Goal: Contribute content: Add original content to the website for others to see

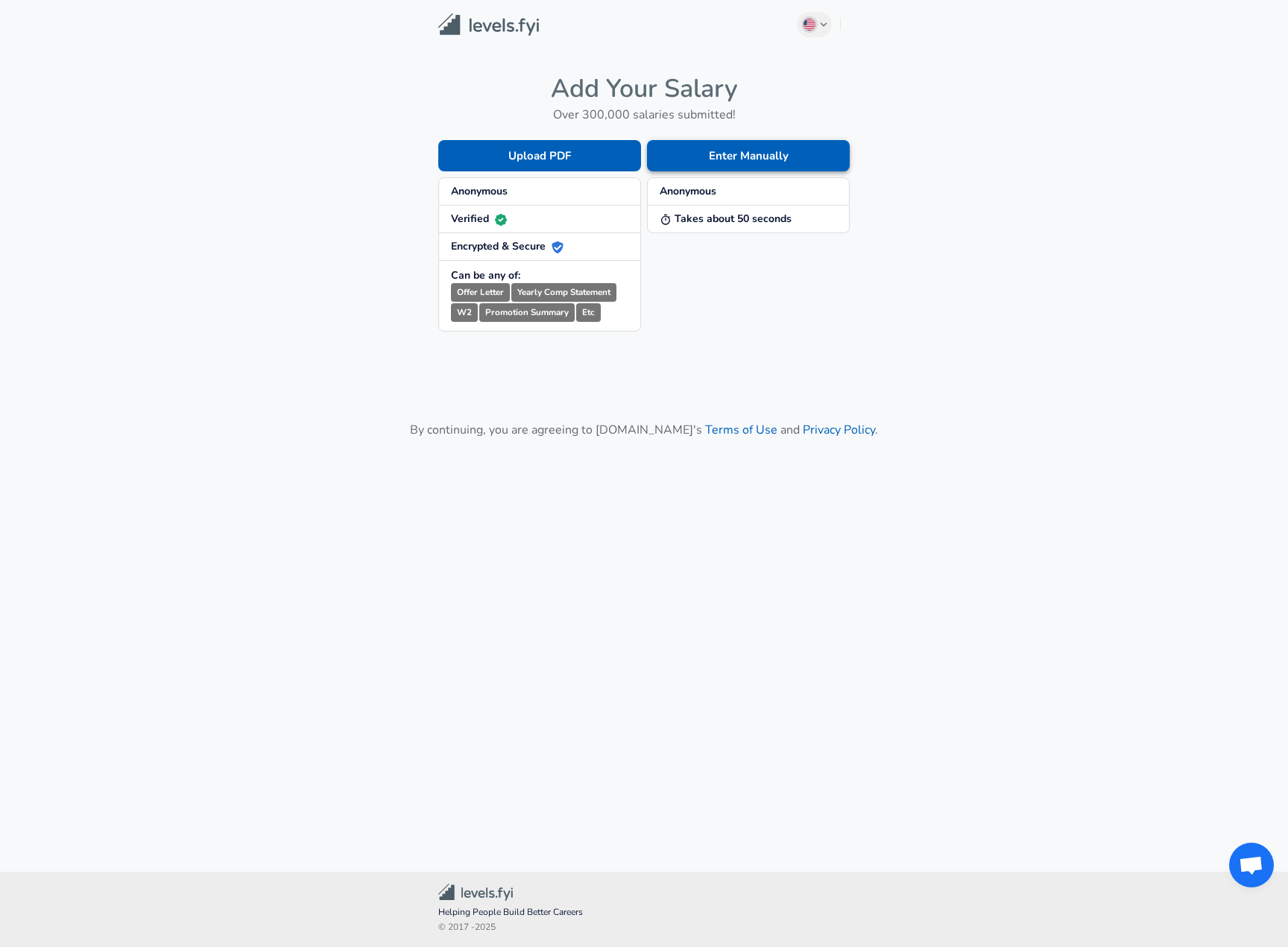
click at [746, 161] on button "Enter Manually" at bounding box center [747, 155] width 202 height 31
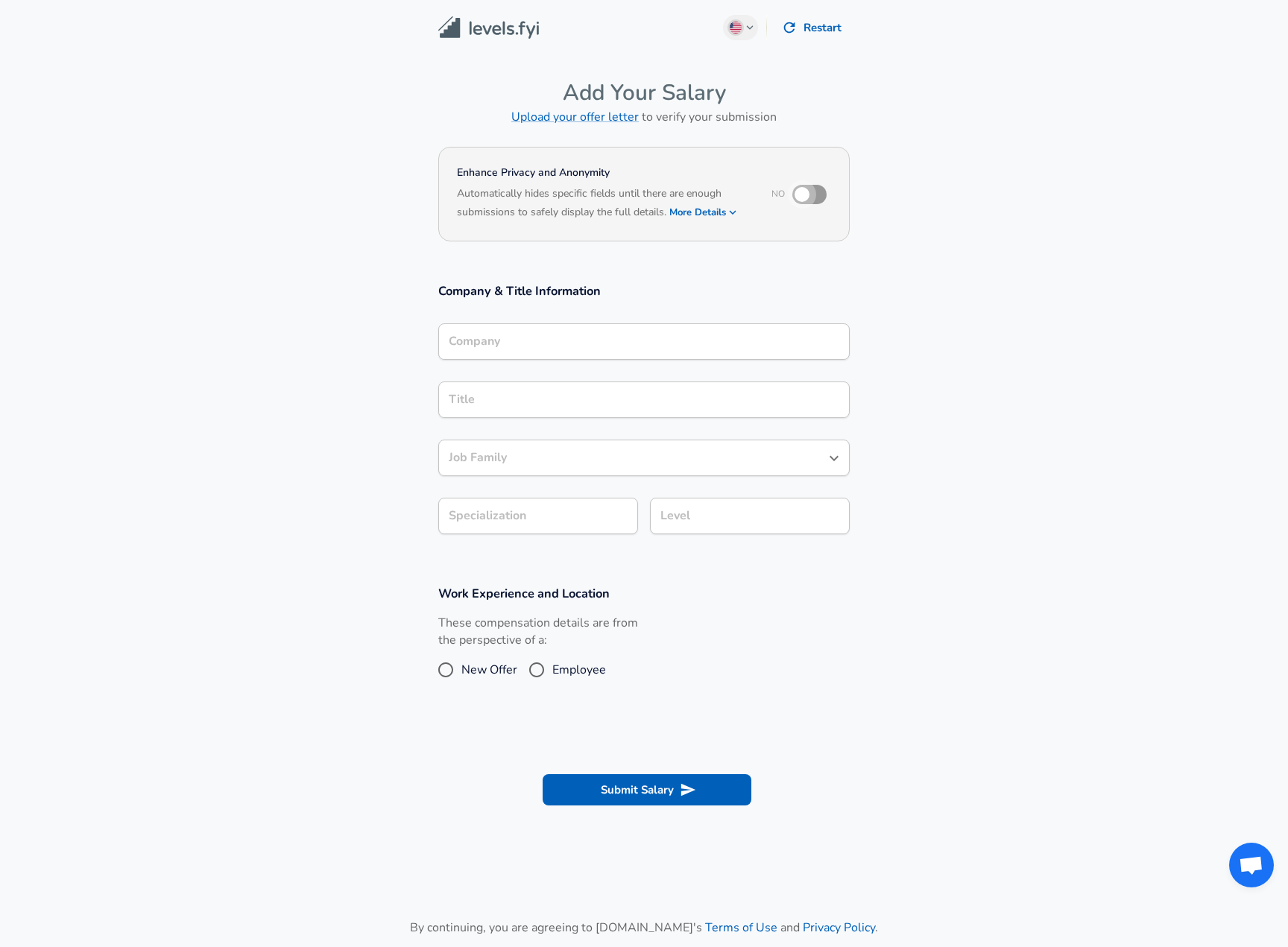
click at [812, 193] on input "checkbox" at bounding box center [802, 194] width 85 height 28
checkbox input "true"
click at [607, 344] on div "Company" at bounding box center [644, 341] width 412 height 36
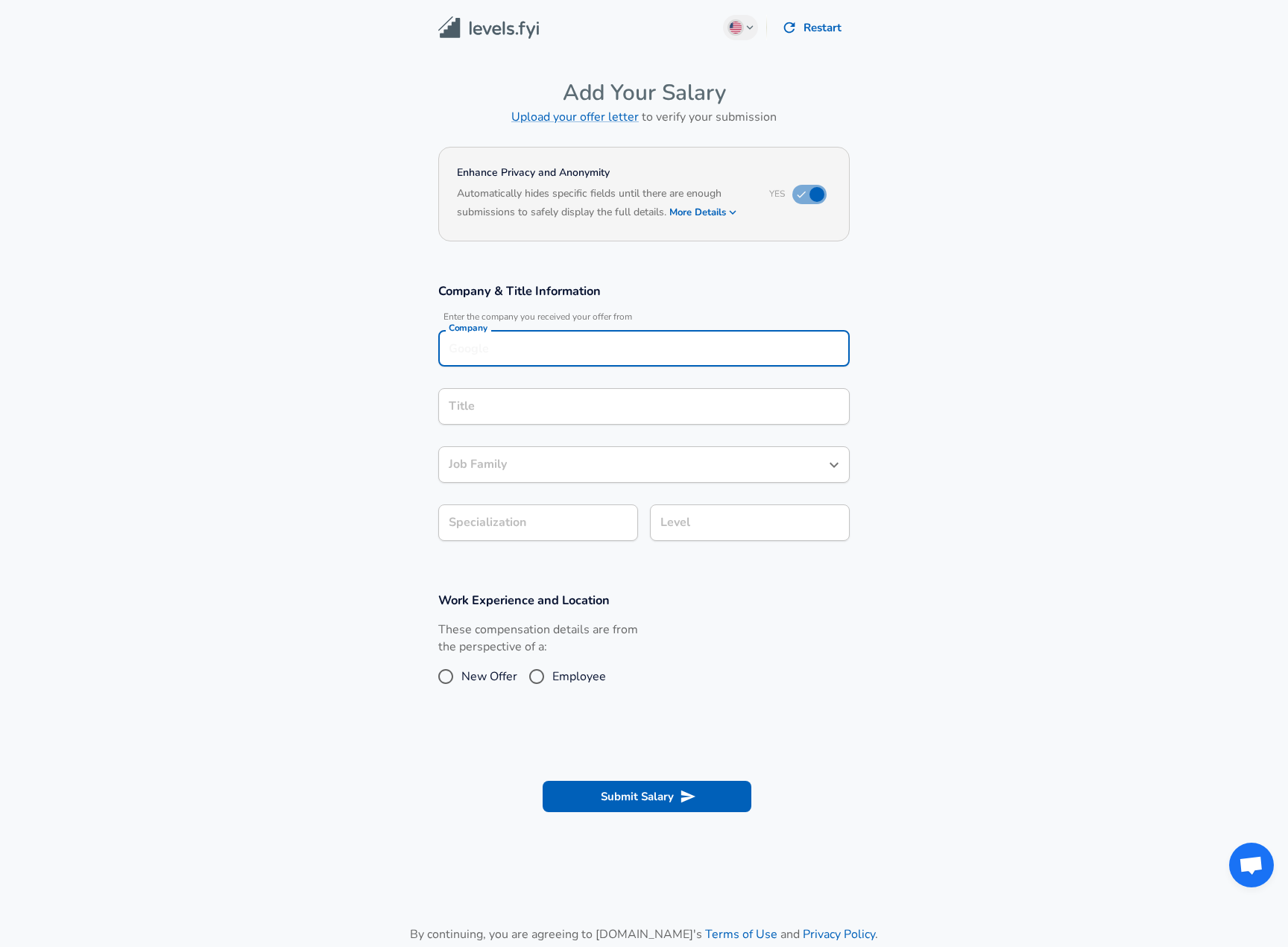
scroll to position [15, 0]
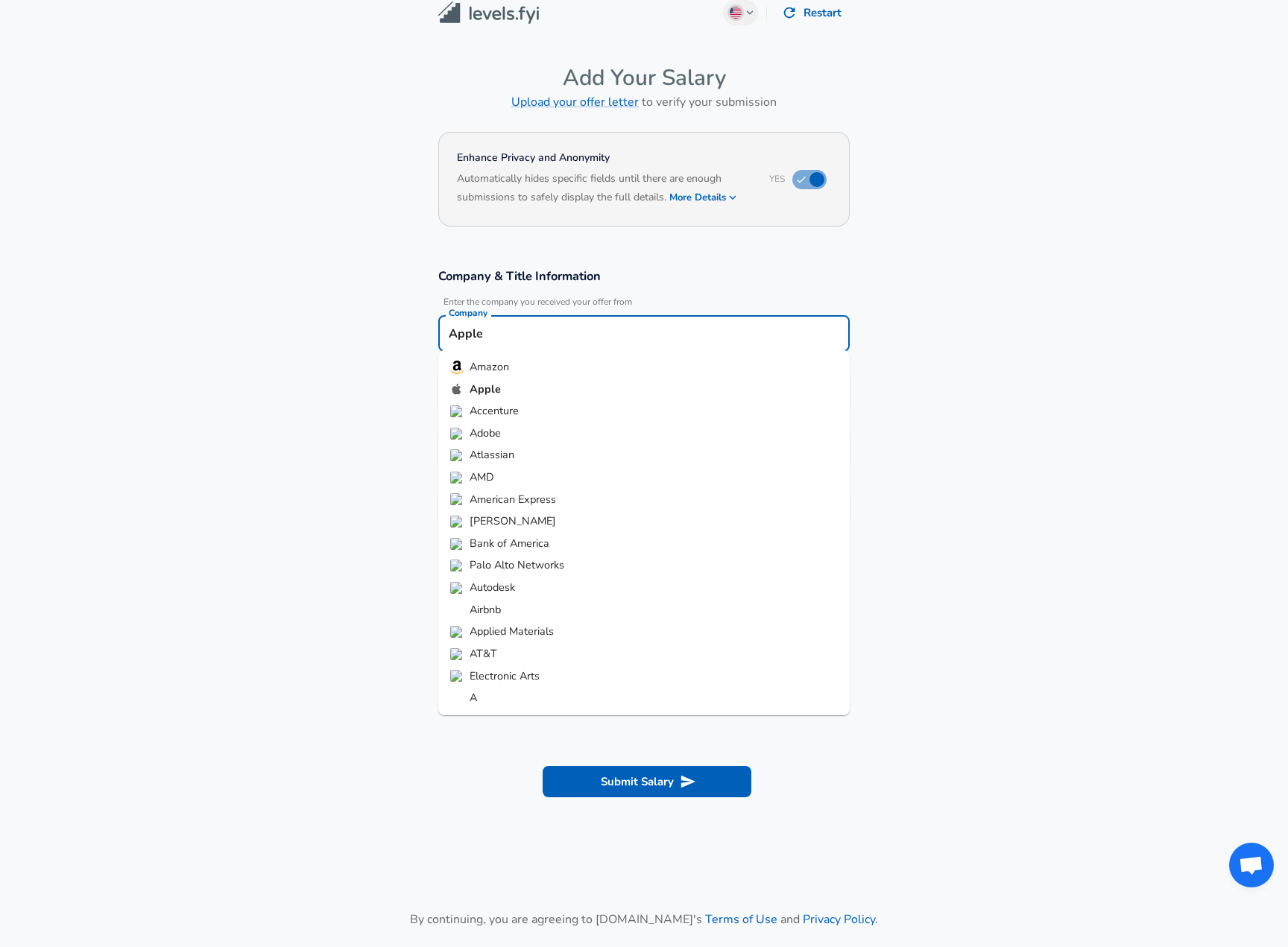
type input "Apple"
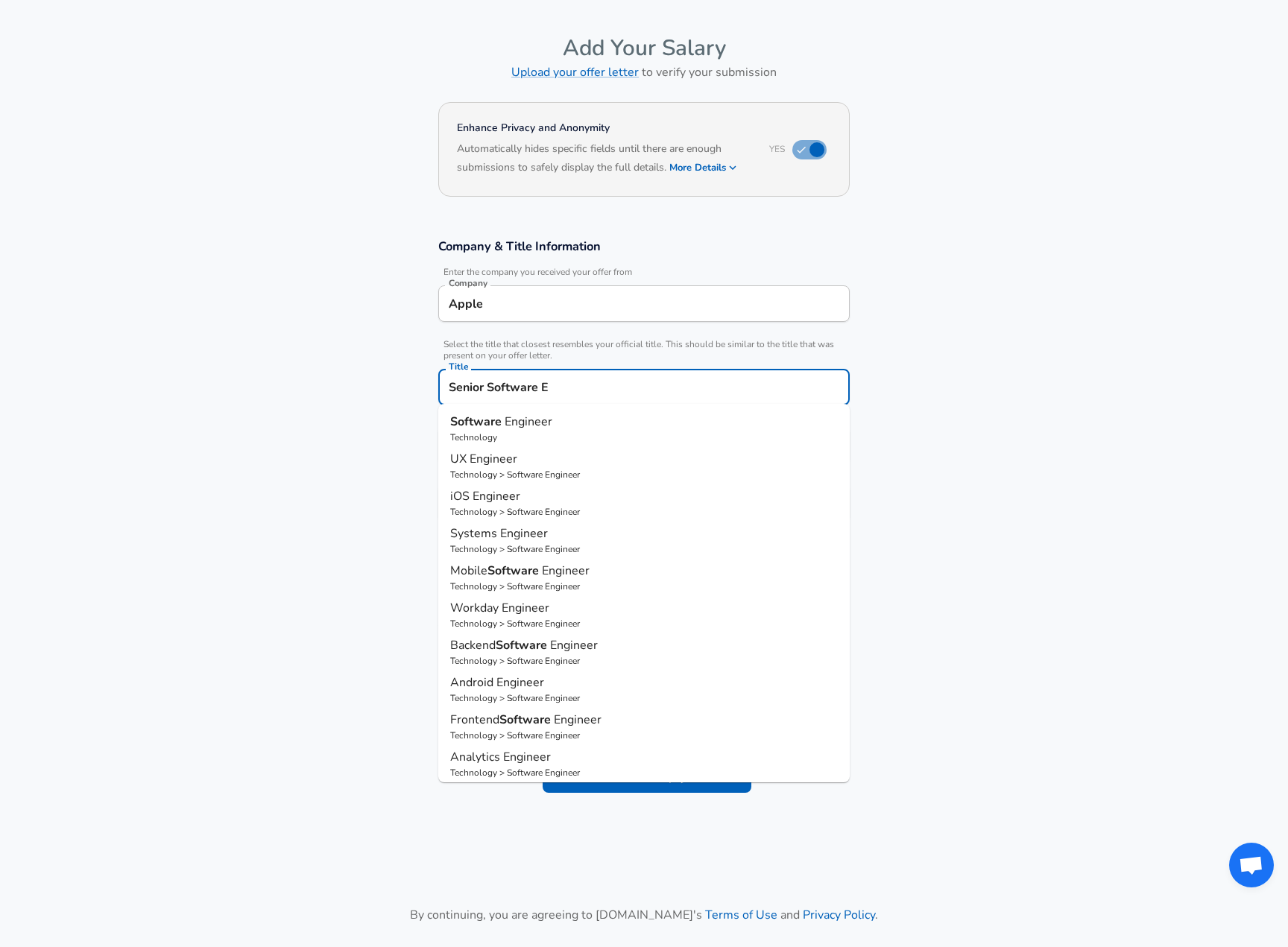
type input "Senior Software En"
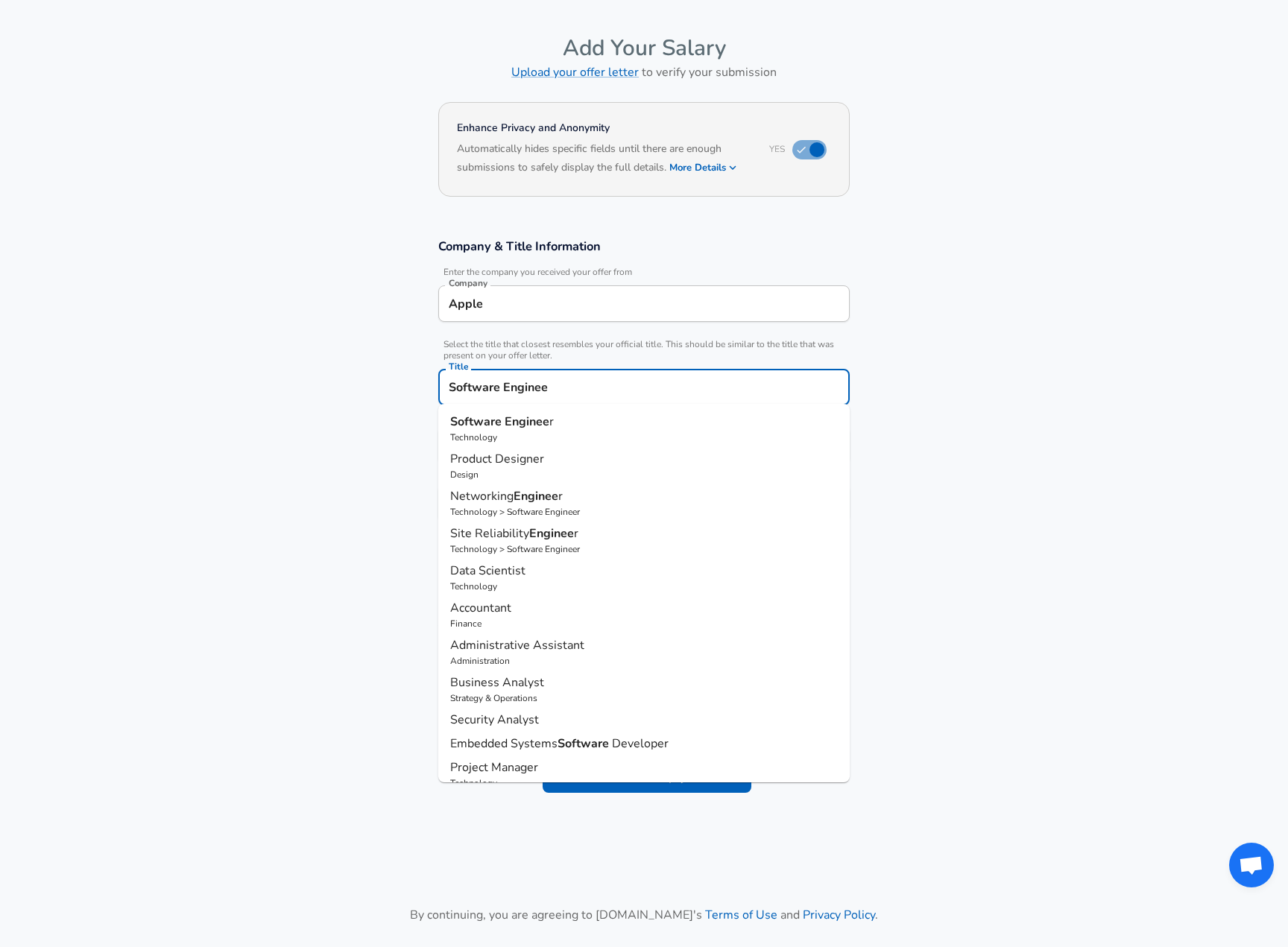
type input "Software Engineer"
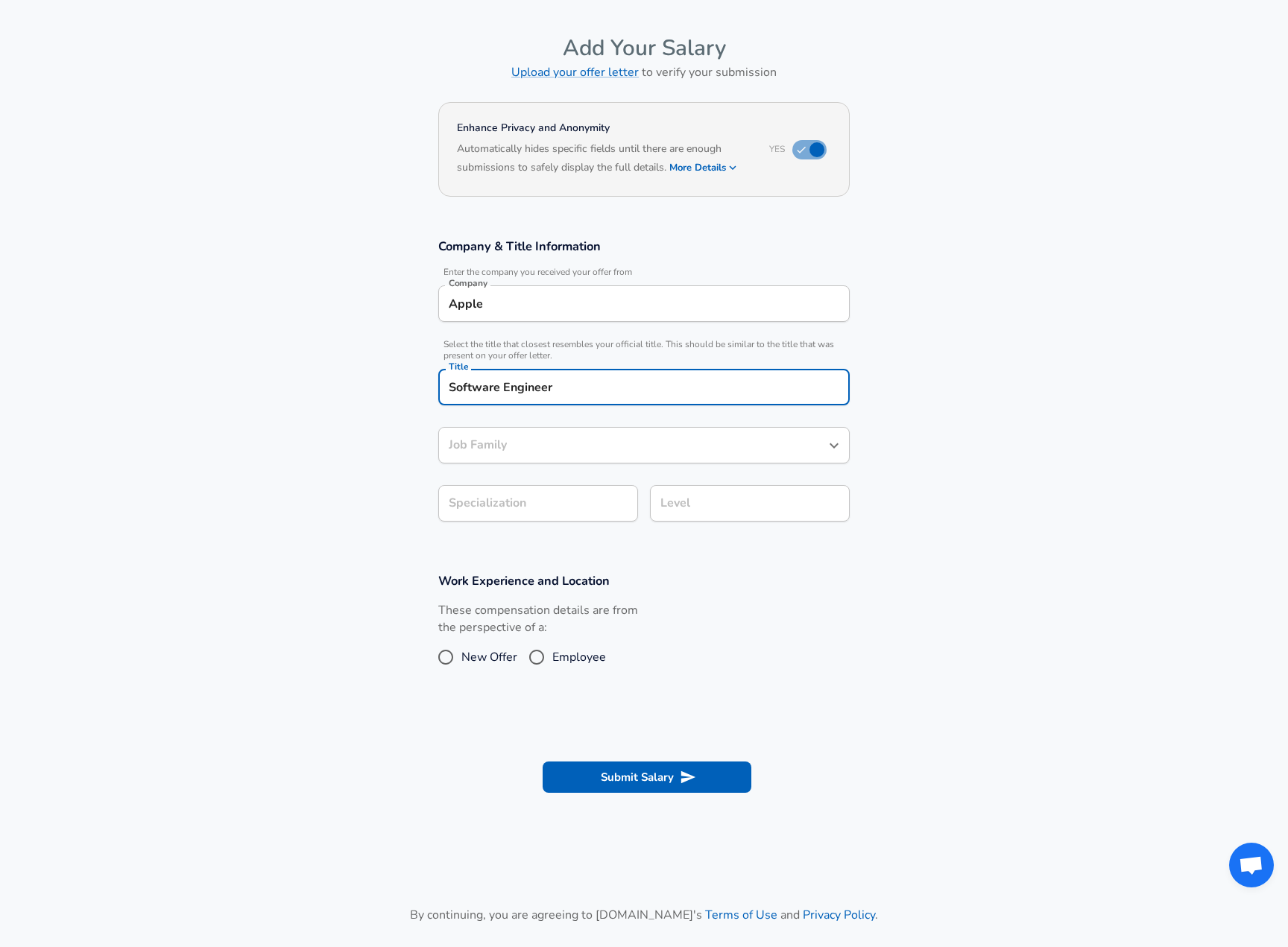
type input "Software Engineer"
click at [559, 427] on div "Software Engineer Job Family" at bounding box center [644, 444] width 412 height 36
type input "Software Engineer"
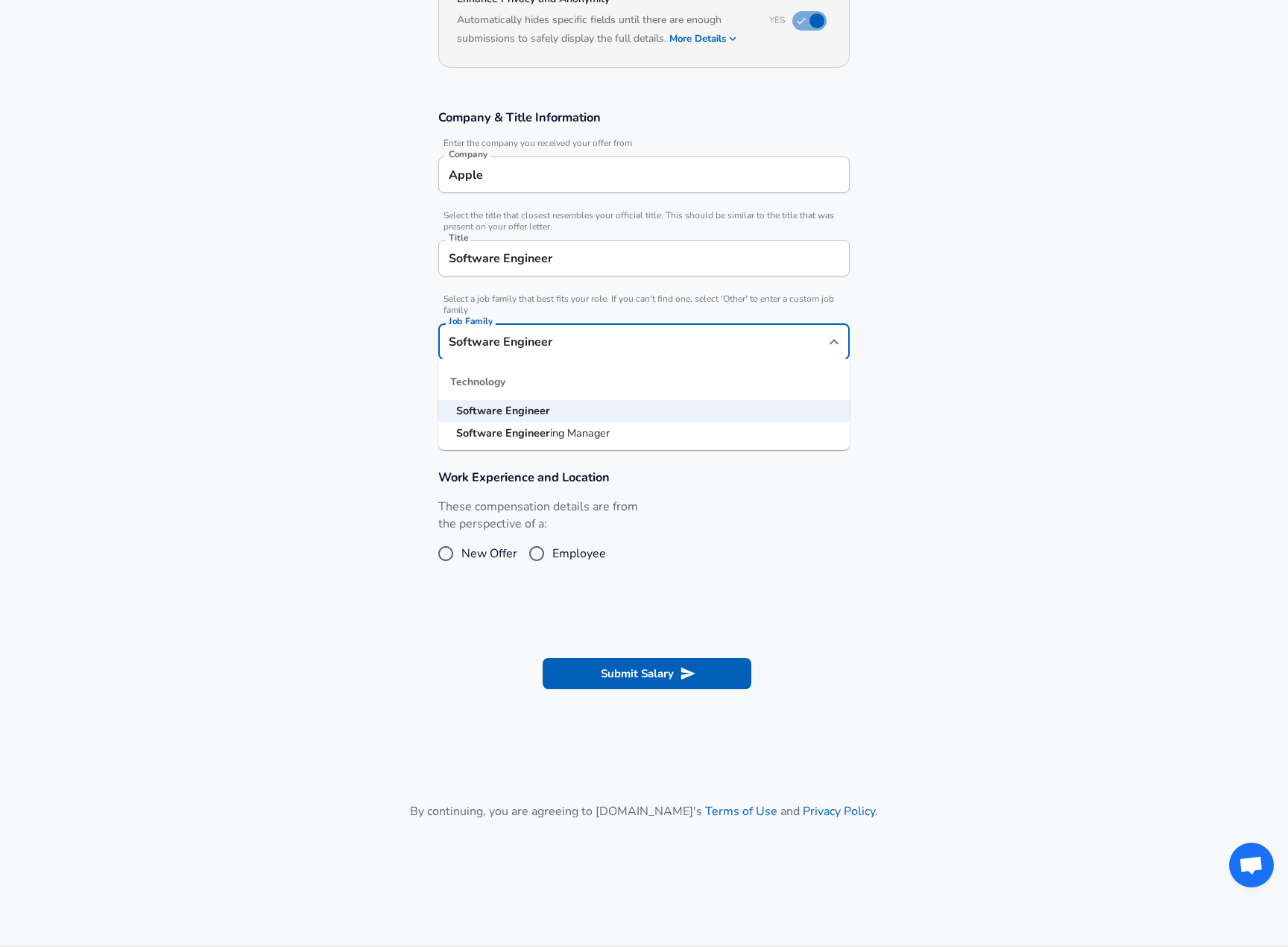
scroll to position [174, 0]
click at [398, 492] on section "Work Experience and Location These compensation details are from the perspectiv…" at bounding box center [644, 525] width 1288 height 149
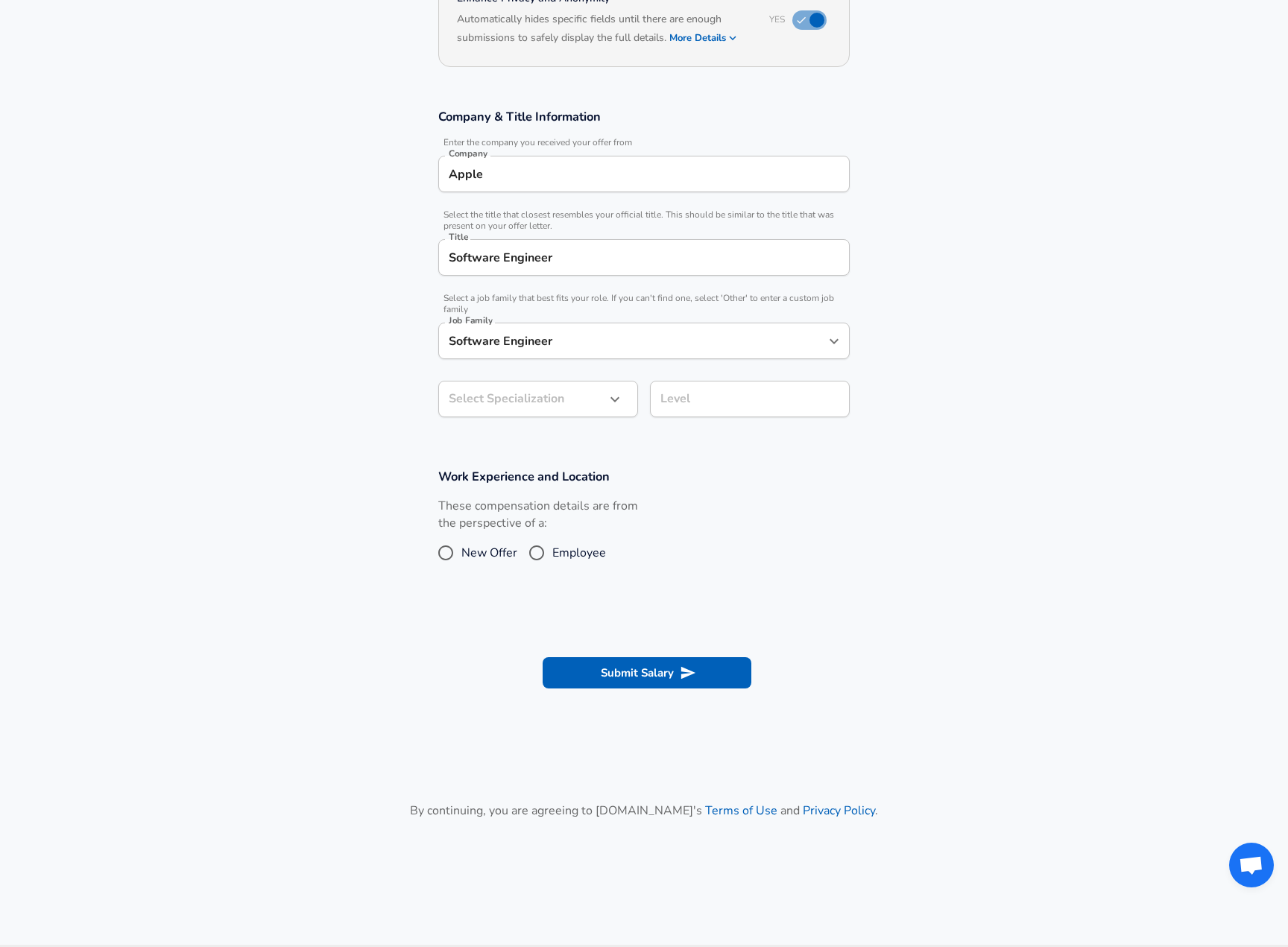
click at [515, 393] on body "English ([GEOGRAPHIC_DATA]) Change Restart Add Your Salary Upload your offer le…" at bounding box center [644, 299] width 1288 height 947
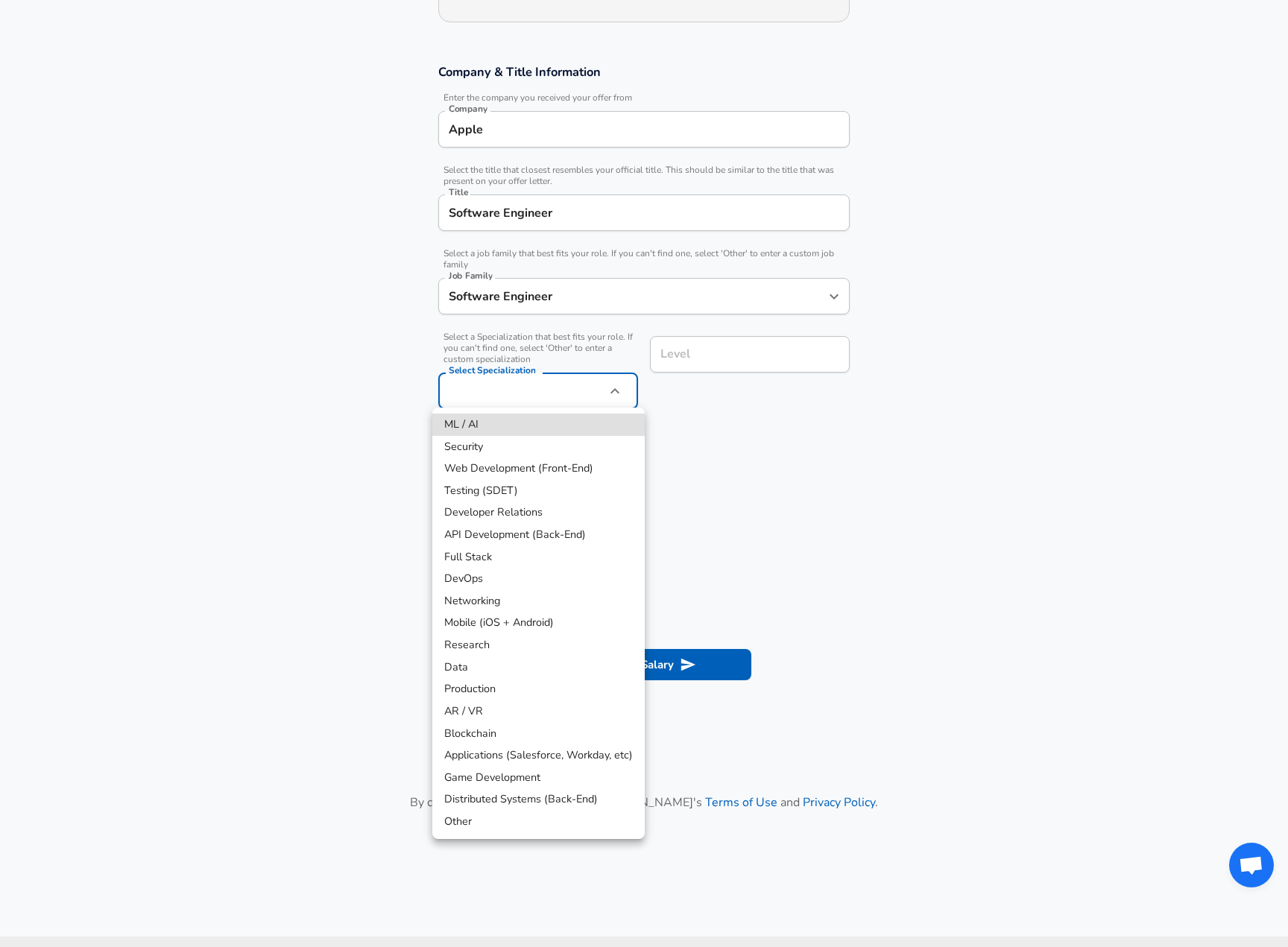
click at [511, 819] on li "Other" at bounding box center [538, 822] width 212 height 22
type input "Other"
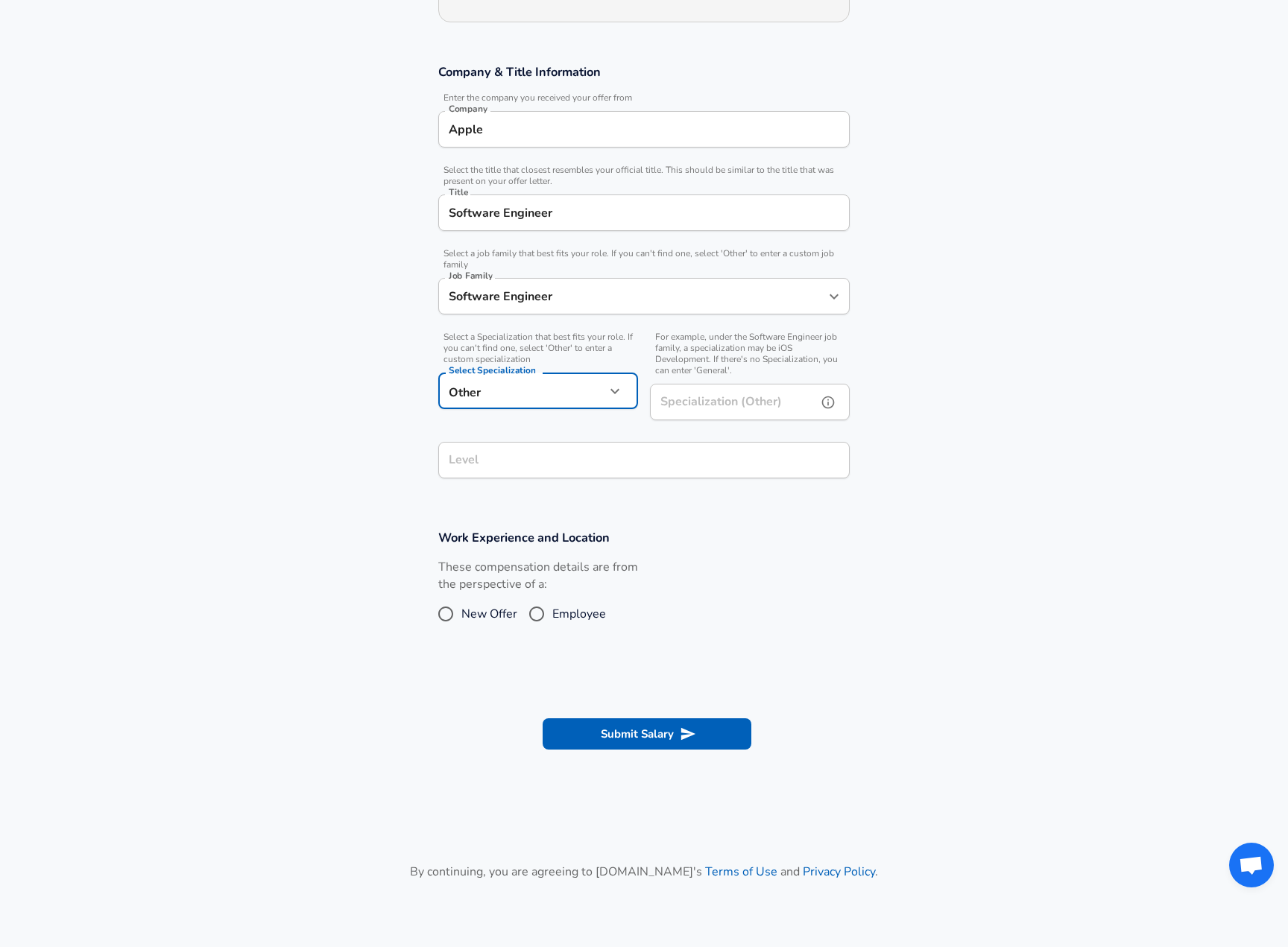
click at [759, 402] on input "Specialization (Other)" at bounding box center [731, 401] width 161 height 36
type input "Systems"
click at [760, 459] on div "Level" at bounding box center [644, 459] width 412 height 36
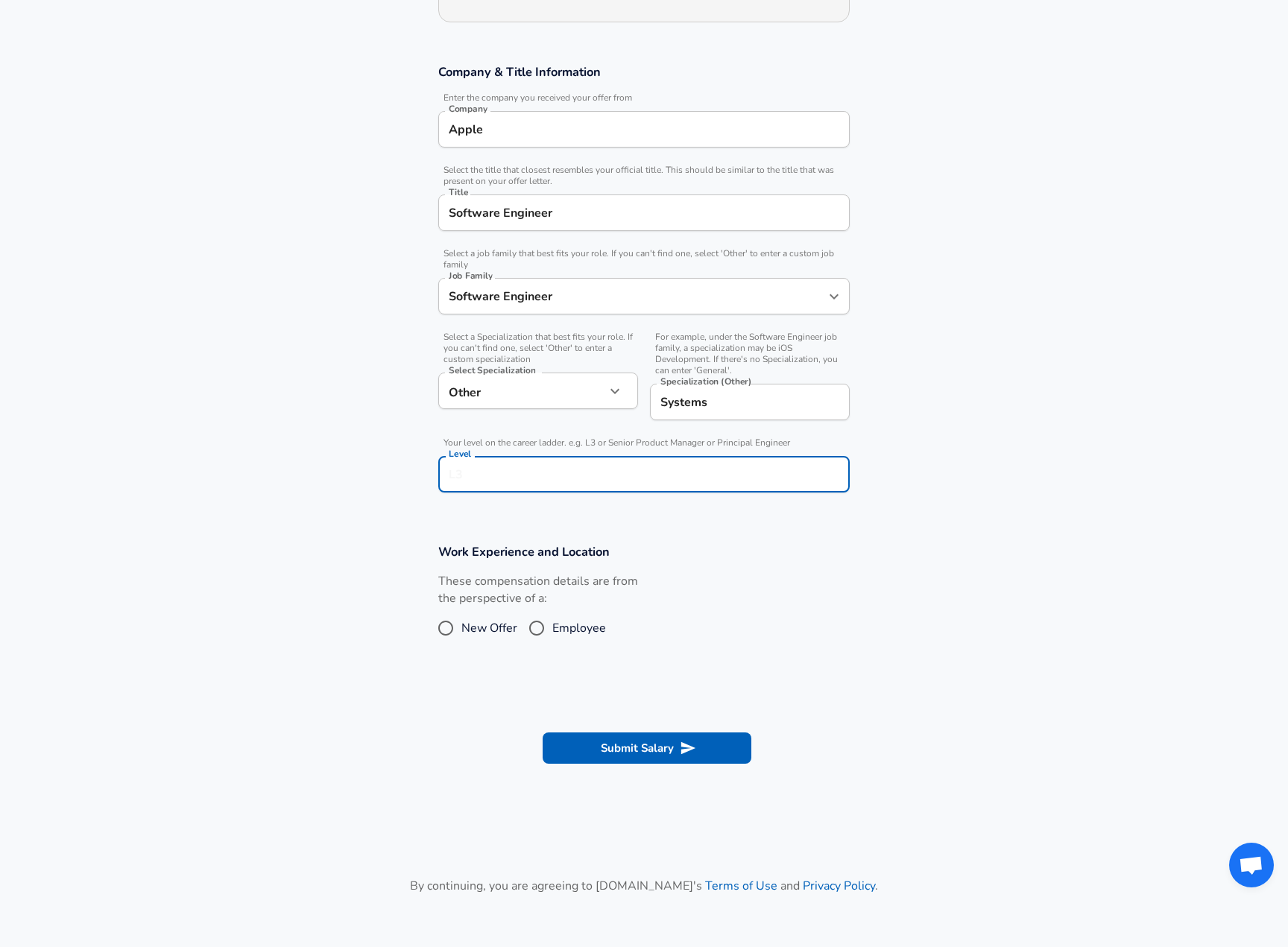
scroll to position [249, 0]
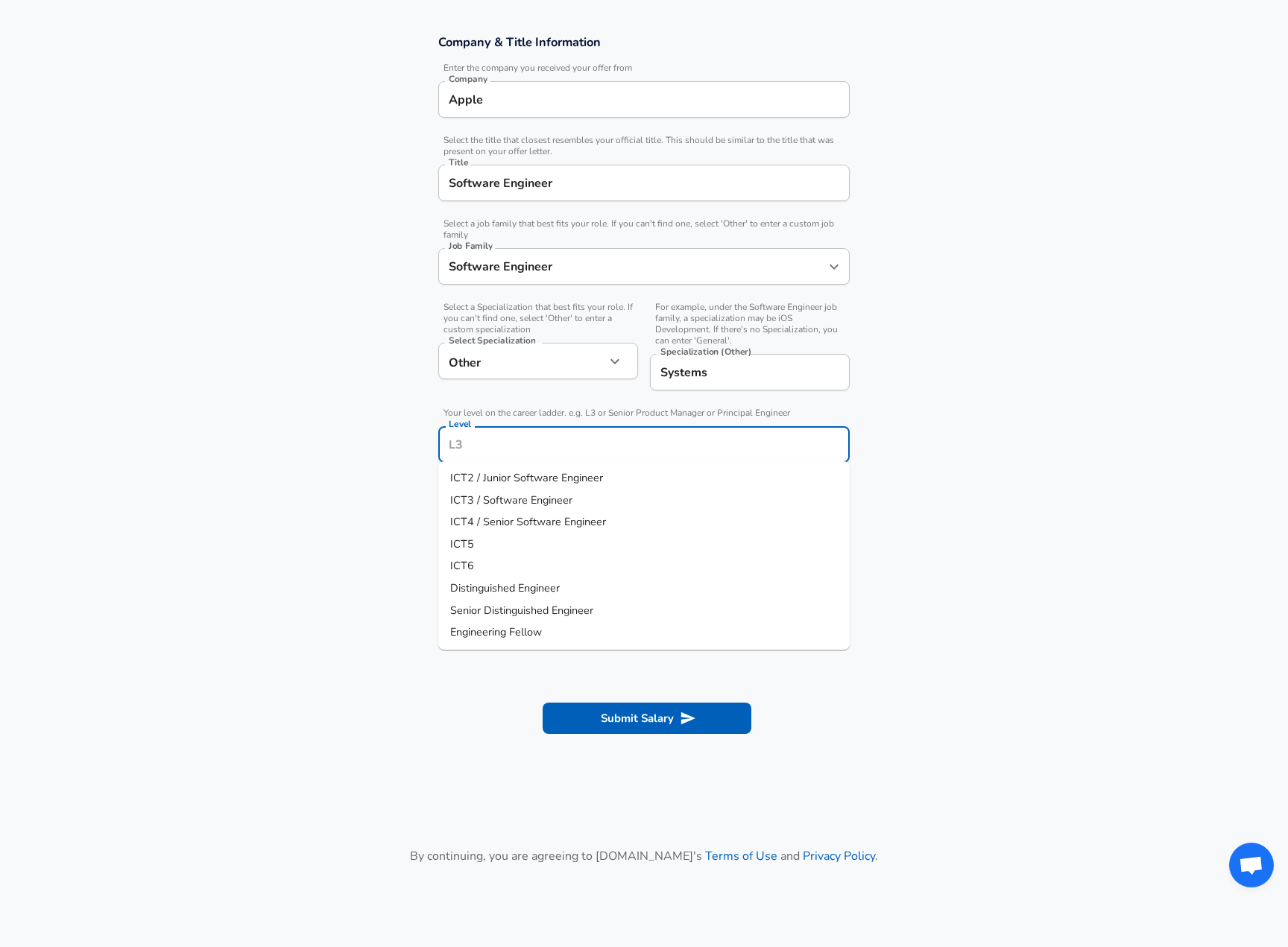
click at [746, 451] on input "Level" at bounding box center [644, 444] width 398 height 23
click at [607, 514] on li "ICT4 / Senior Software Engineer" at bounding box center [644, 522] width 412 height 22
type input "ICT4 / Senior Software Engineer"
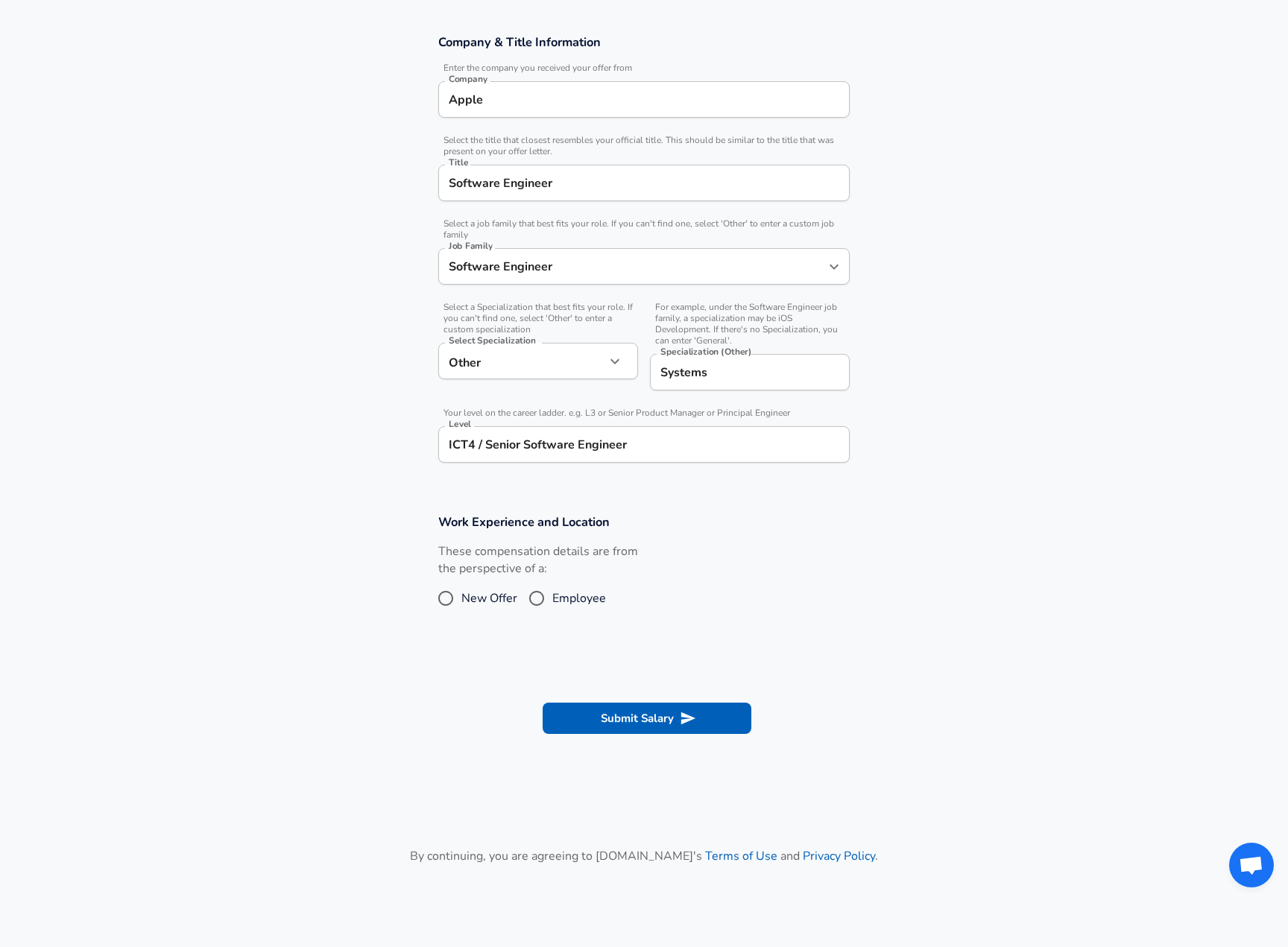
click at [412, 545] on section "Work Experience and Location These compensation details are from the perspectiv…" at bounding box center [644, 571] width 1288 height 149
click at [538, 597] on input "Employee" at bounding box center [536, 598] width 31 height 24
radio input "true"
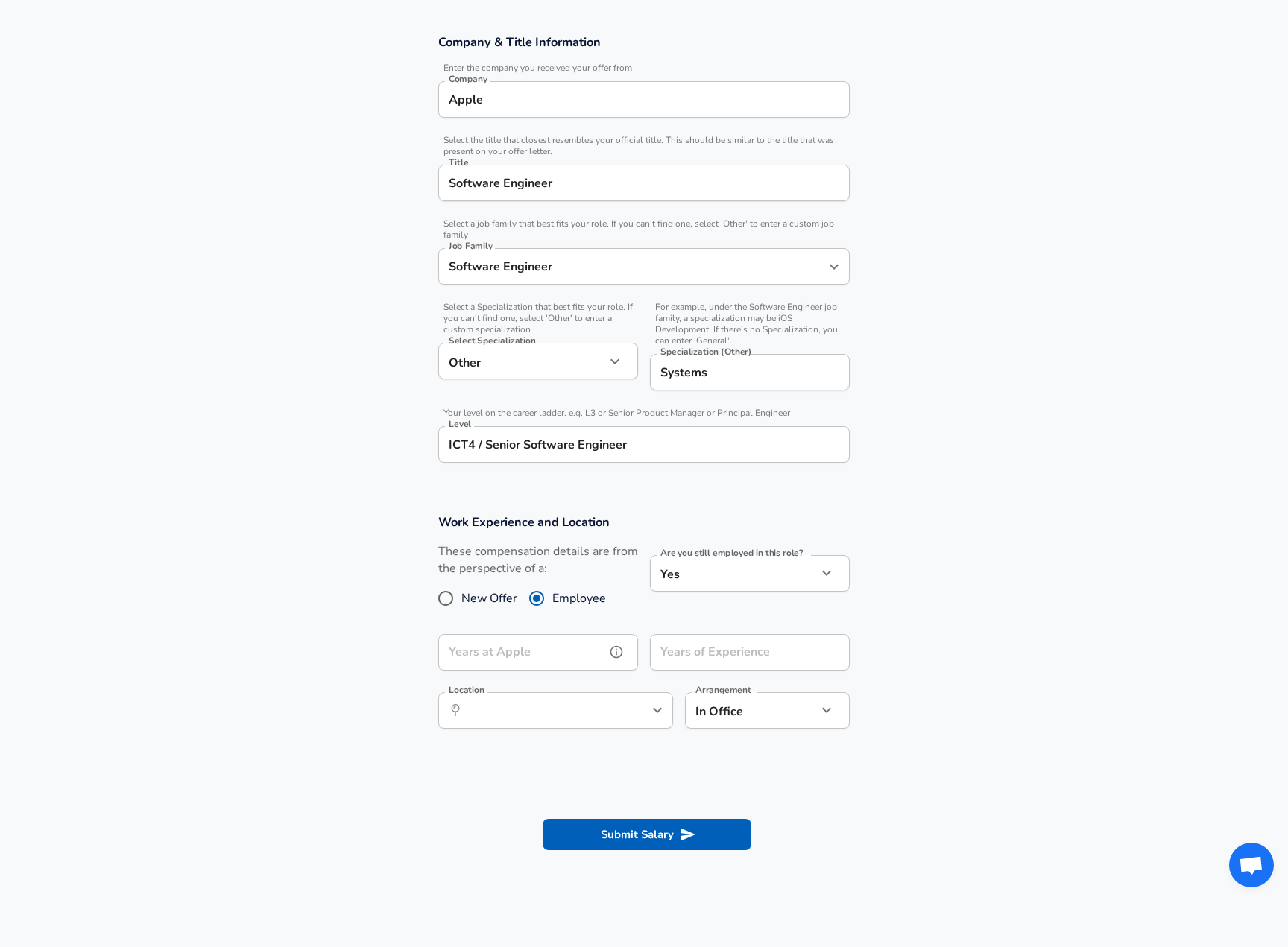
click at [564, 648] on input "Years at Apple" at bounding box center [521, 652] width 167 height 36
type input "2"
click at [995, 648] on section "Work Experience and Location These compensation details are from the perspectiv…" at bounding box center [644, 629] width 1288 height 265
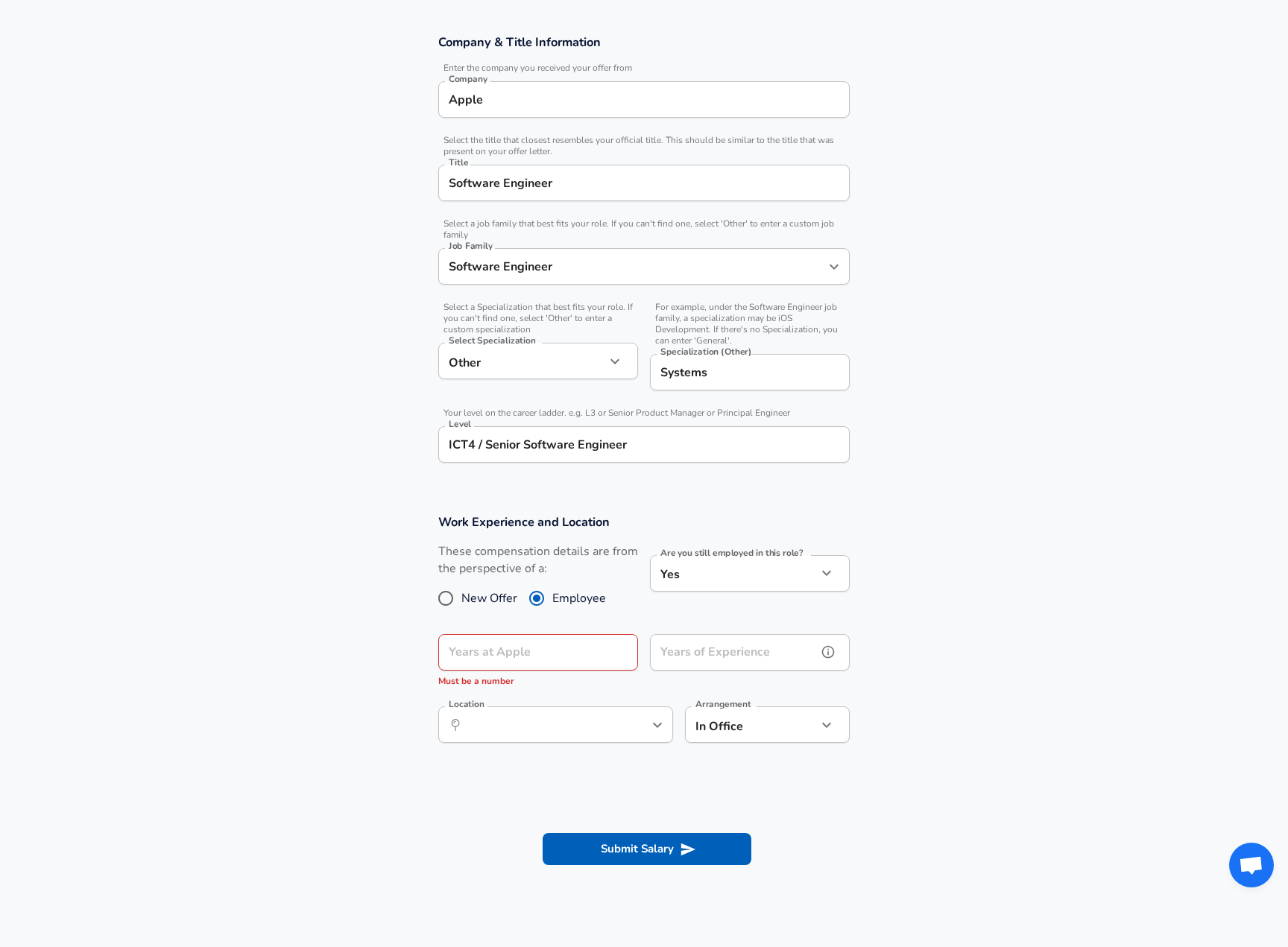
click at [713, 659] on input "Years of Experience" at bounding box center [733, 652] width 167 height 36
click at [524, 657] on input "Years at Apple" at bounding box center [521, 652] width 167 height 36
click at [674, 654] on input "Years of Experience" at bounding box center [733, 652] width 167 height 36
click at [548, 650] on input "Years at Apple" at bounding box center [521, 652] width 167 height 36
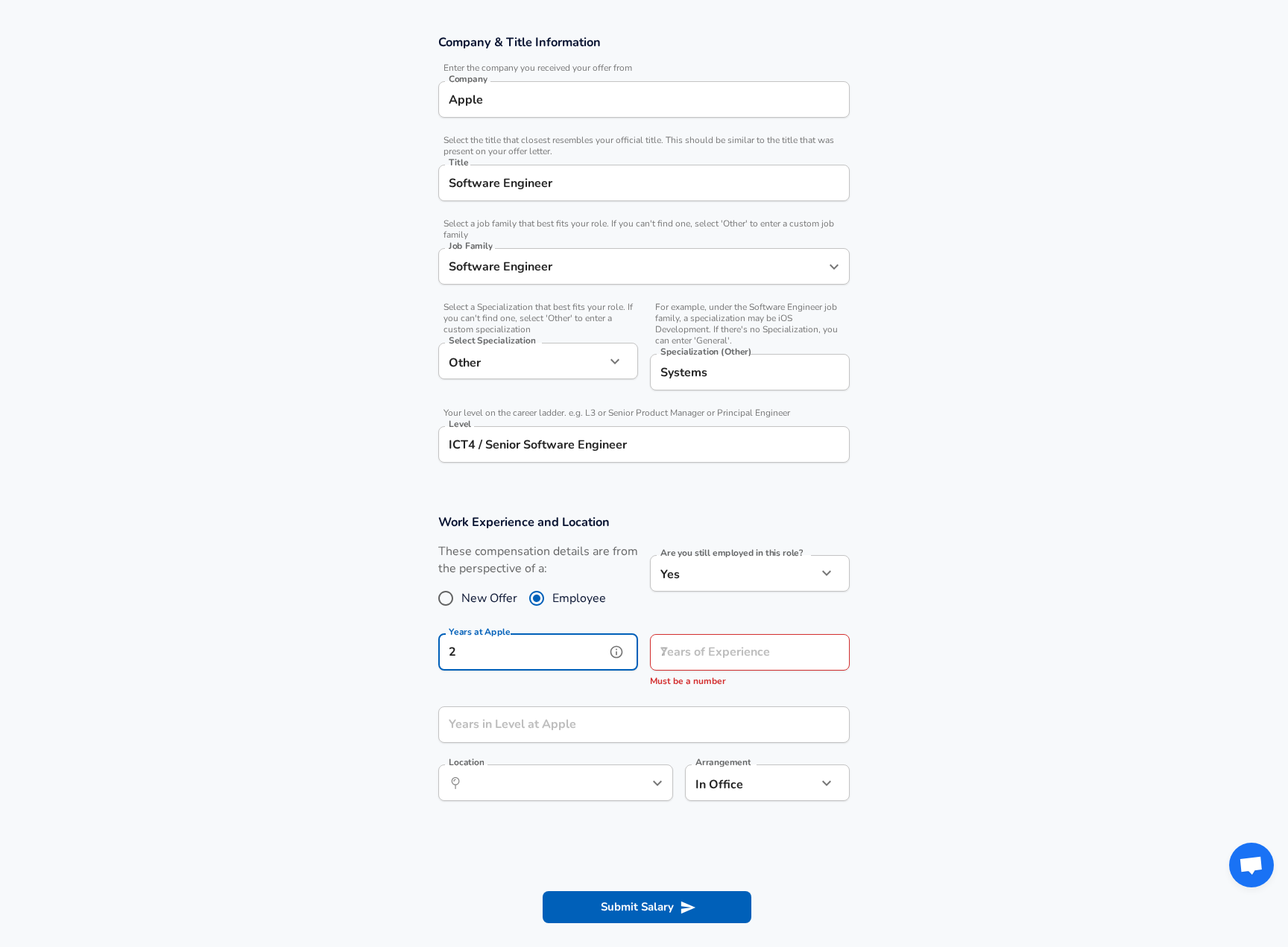
type input "2"
click at [724, 650] on input "Years of Experience" at bounding box center [733, 652] width 167 height 36
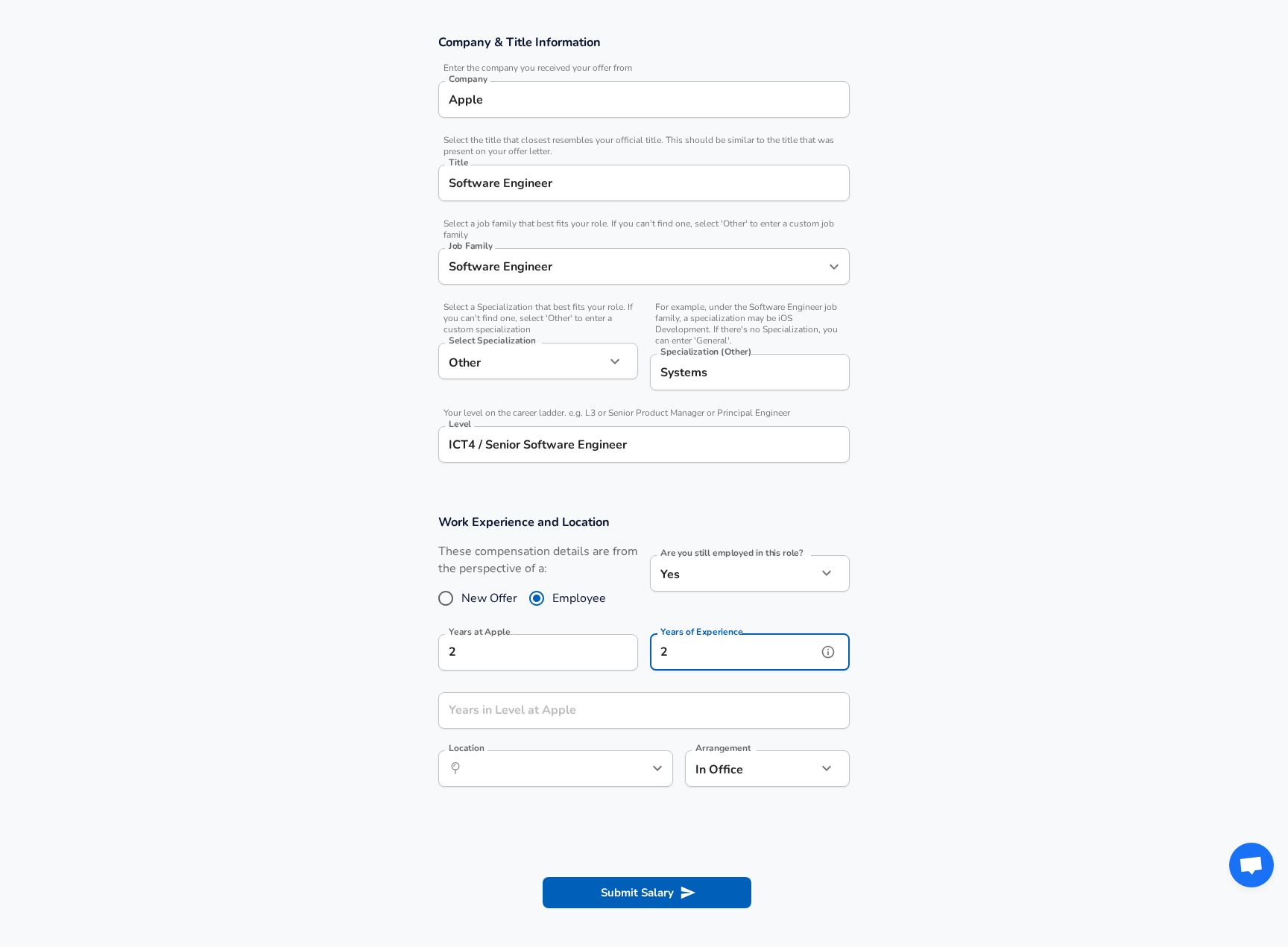
type input "2"
click at [584, 723] on input "Years in Level at Apple" at bounding box center [627, 710] width 379 height 36
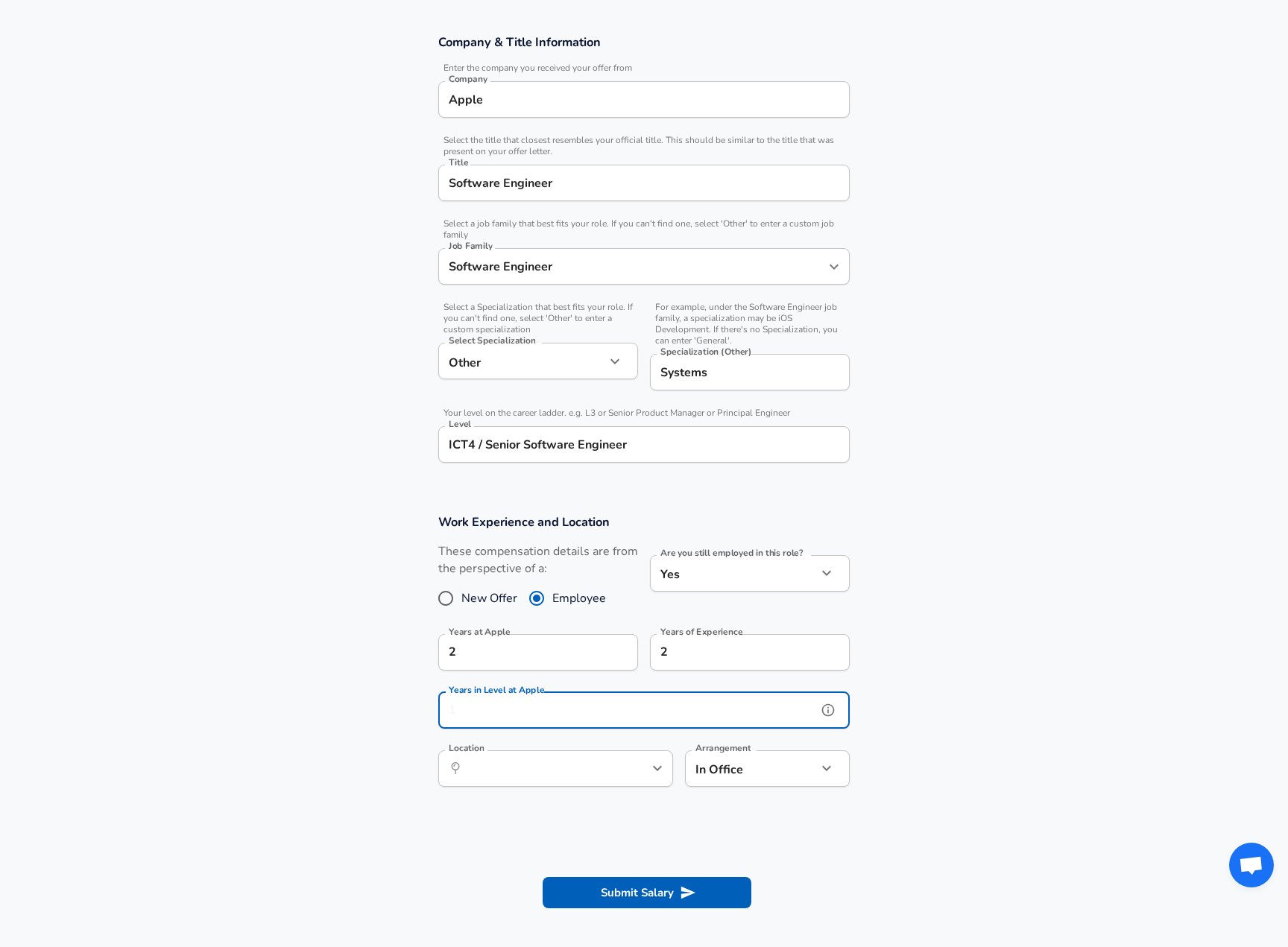
type input "2"
type input "0"
click at [597, 763] on input "Location" at bounding box center [539, 769] width 153 height 23
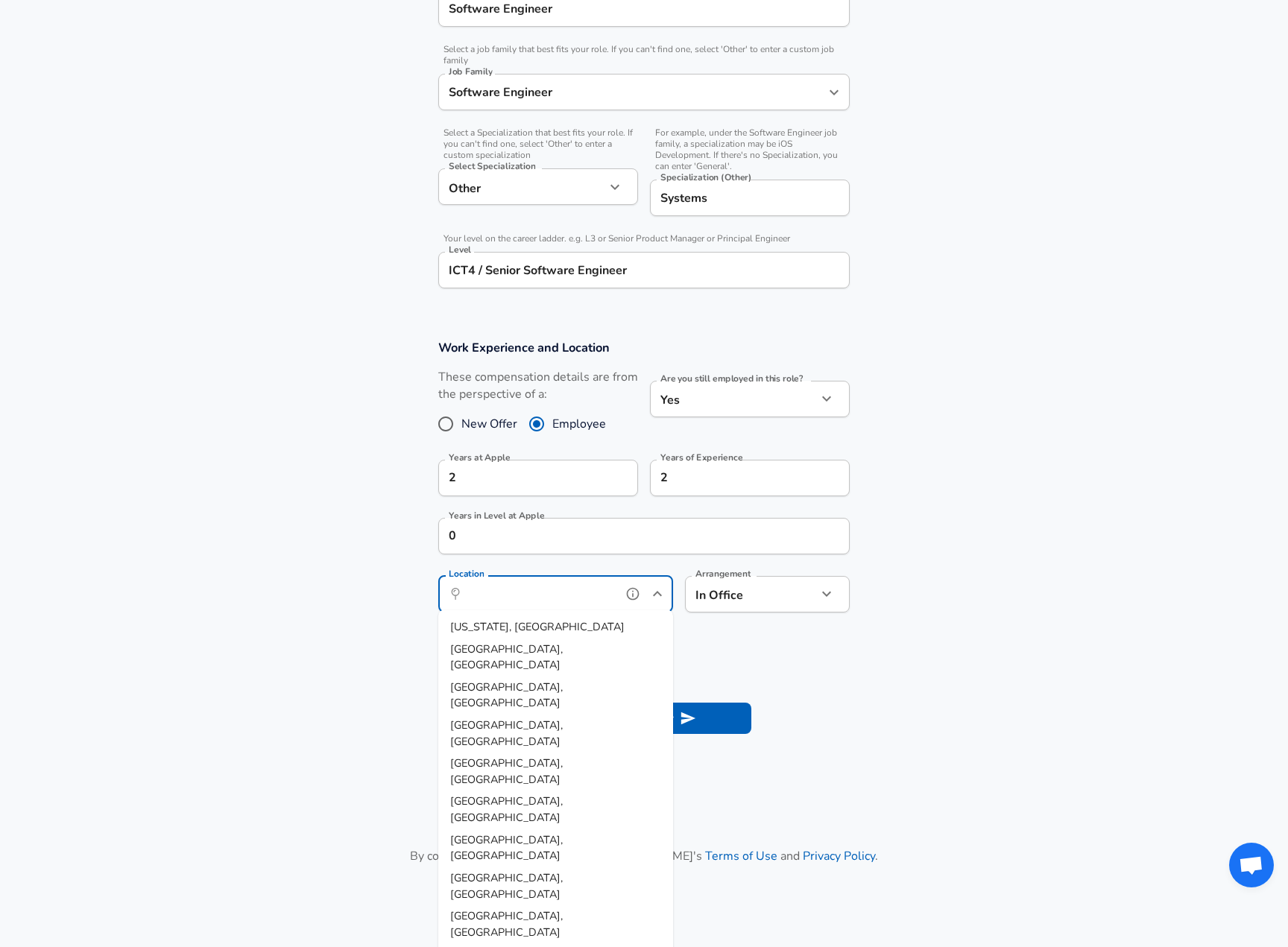
scroll to position [427, 0]
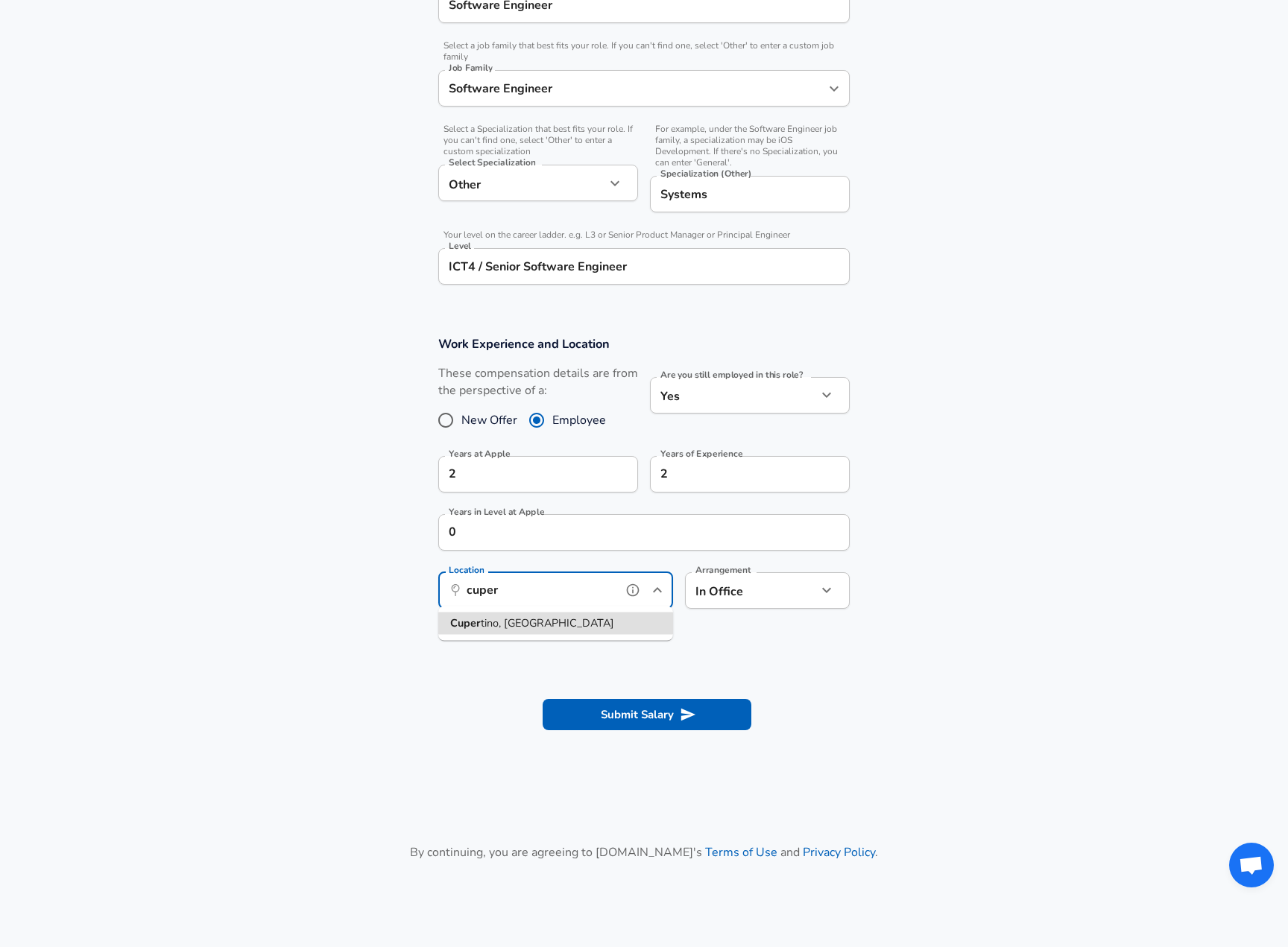
type input "Cupertino, [GEOGRAPHIC_DATA]"
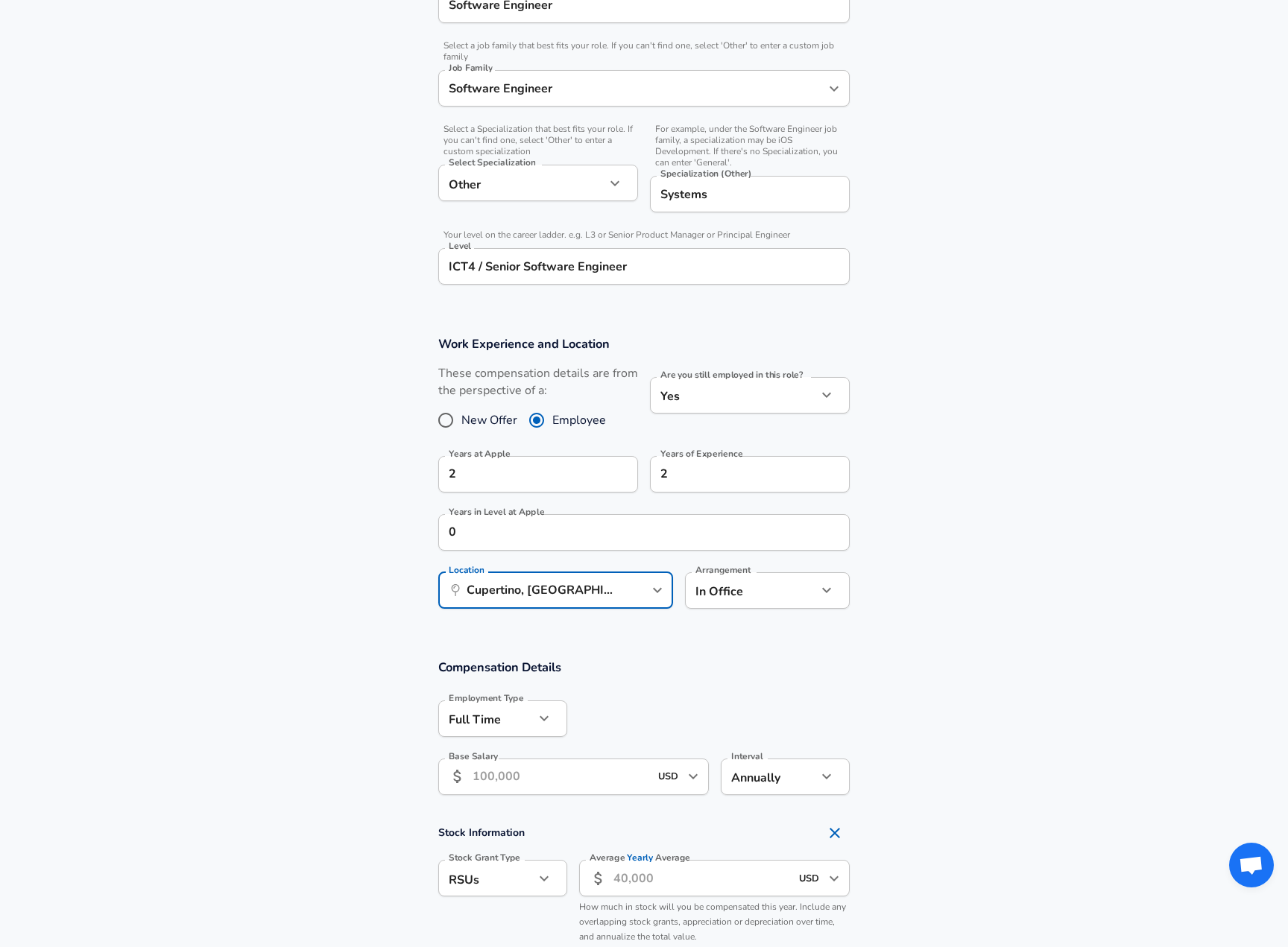
click at [724, 520] on body "English ([GEOGRAPHIC_DATA]) Change Restart Add Your Salary Upload your offer le…" at bounding box center [644, 47] width 1288 height 947
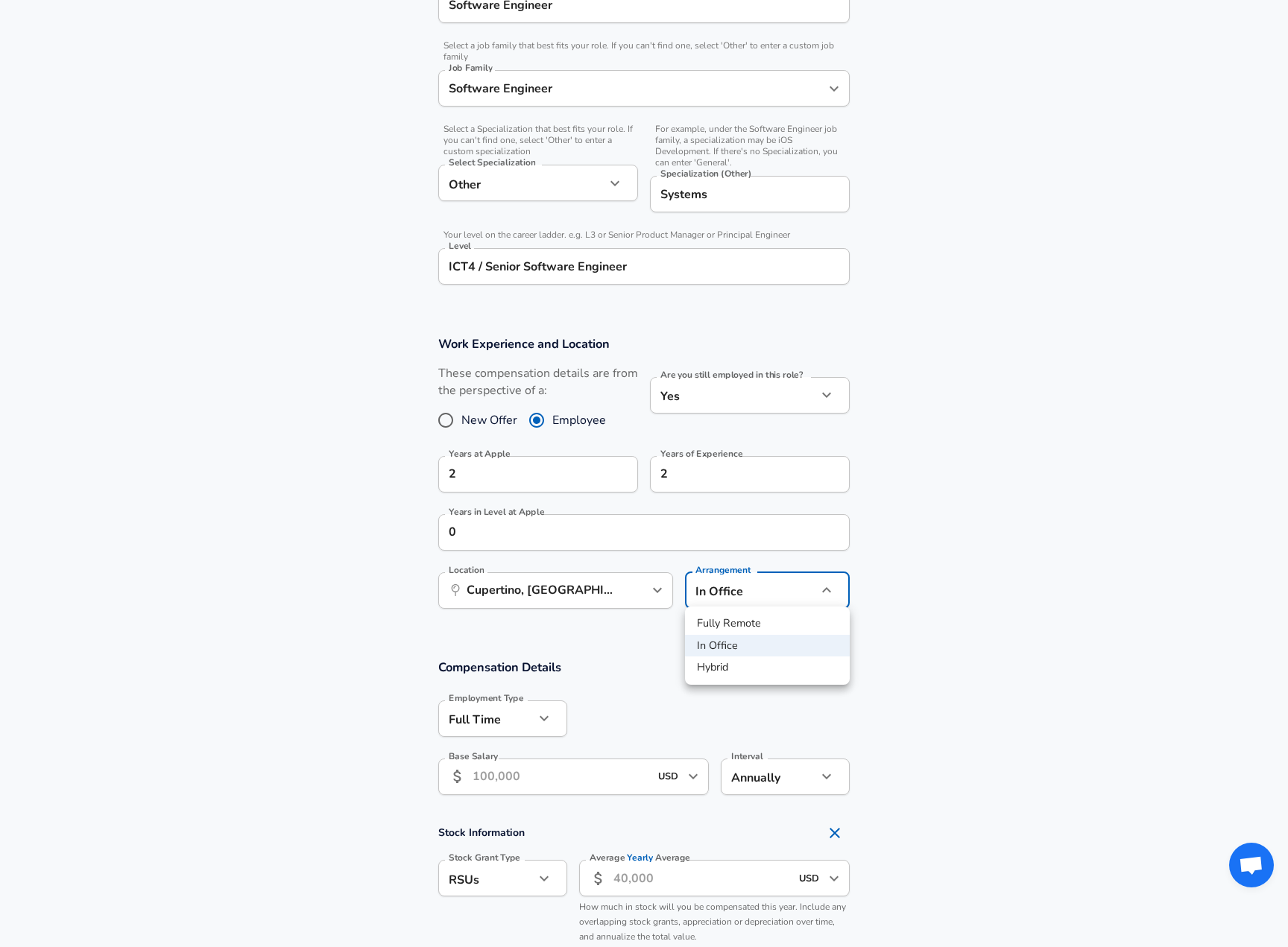
click at [739, 662] on li "Hybrid" at bounding box center [767, 667] width 164 height 22
type input "hybrid"
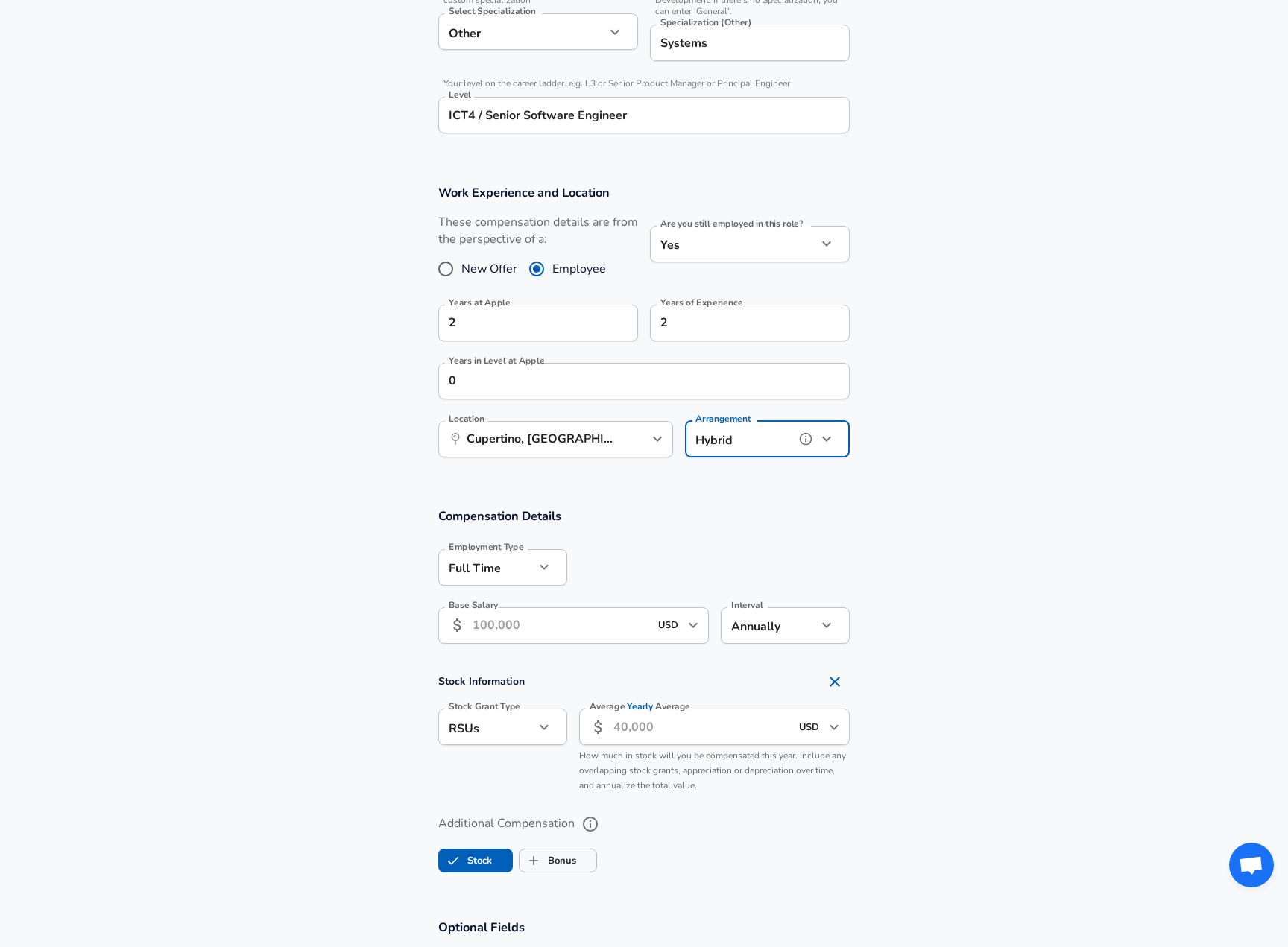
scroll to position [585, 0]
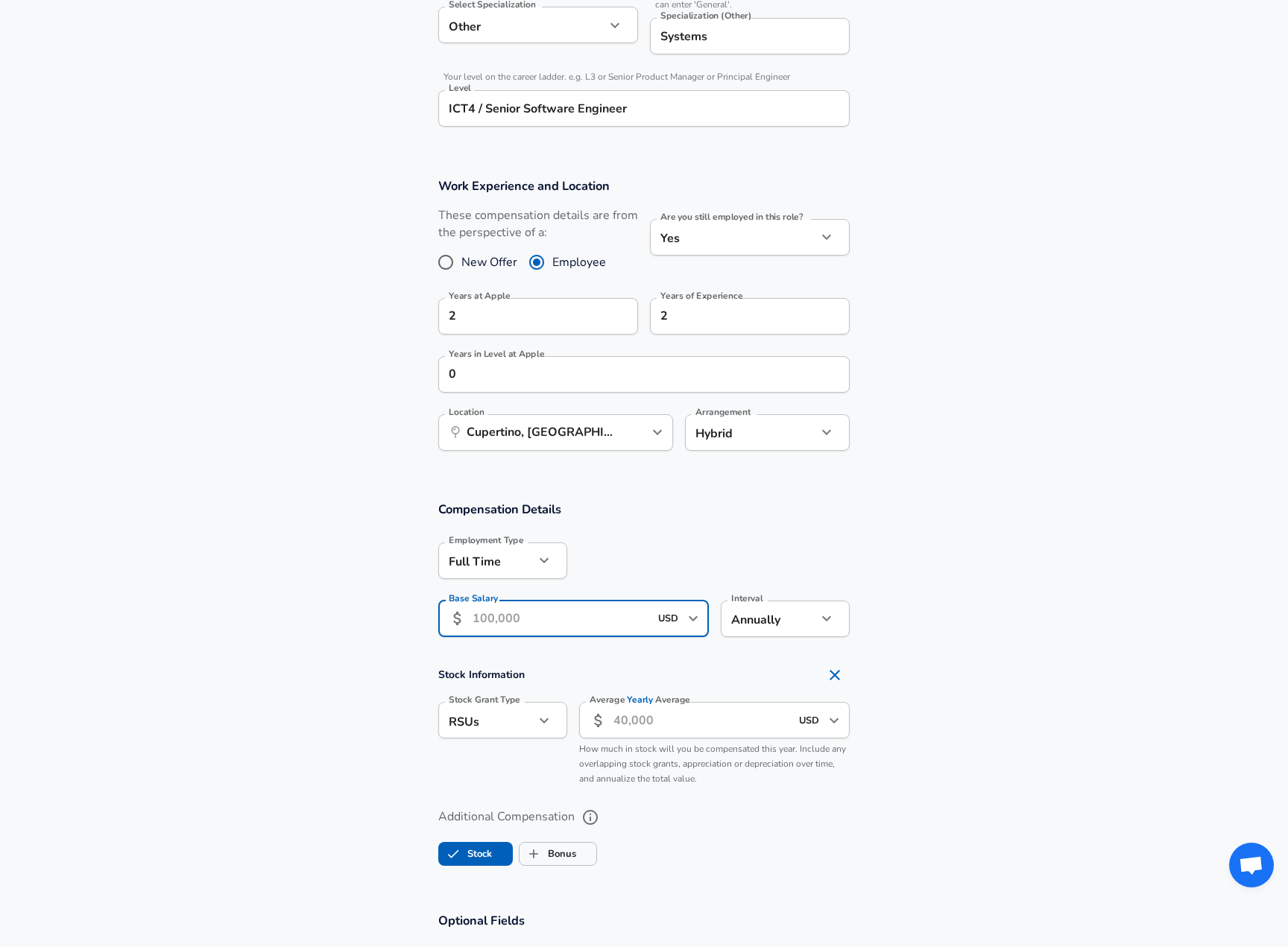
click at [598, 619] on input "Base Salary" at bounding box center [561, 618] width 177 height 36
type input "197,000"
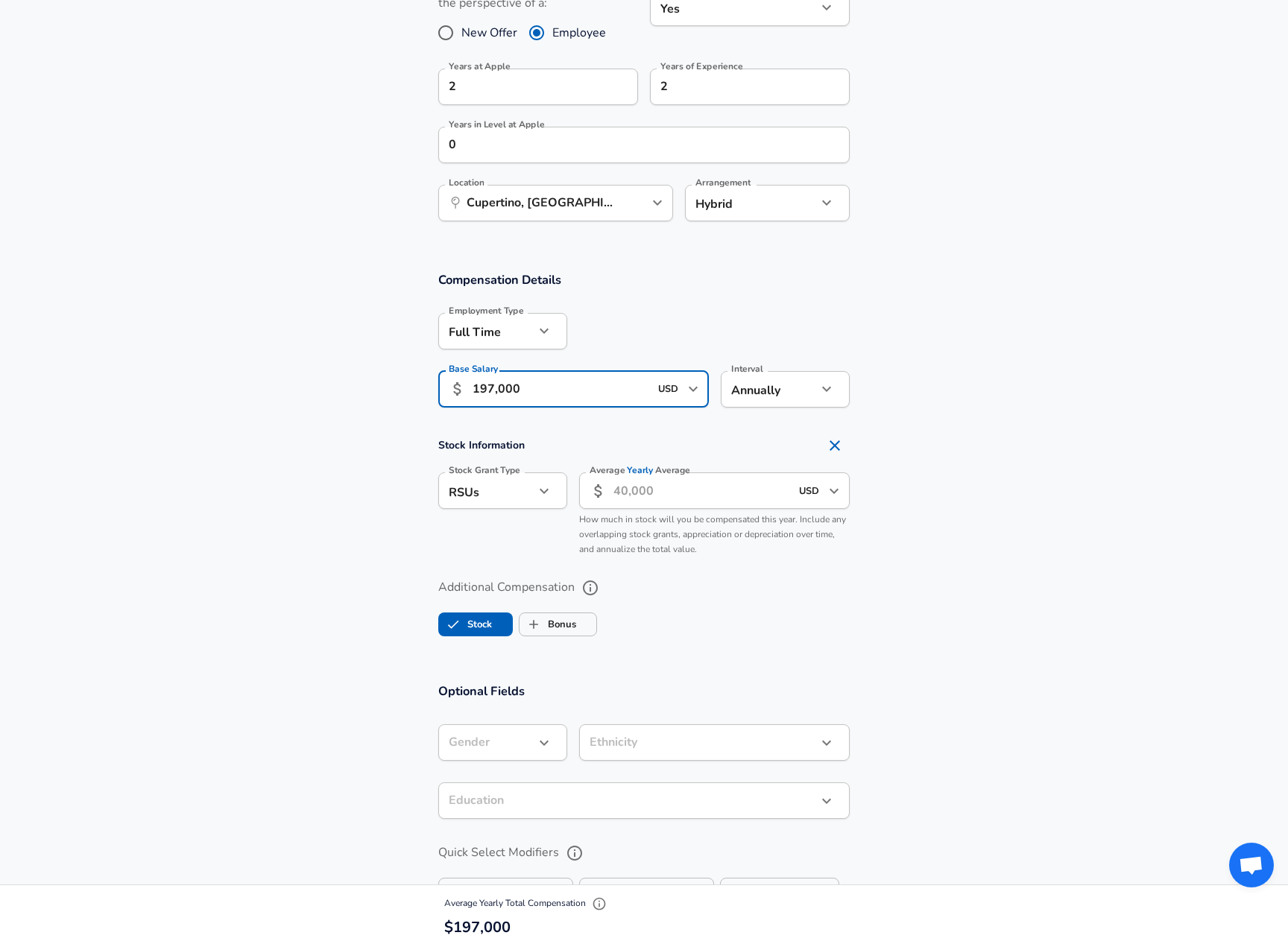
scroll to position [816, 0]
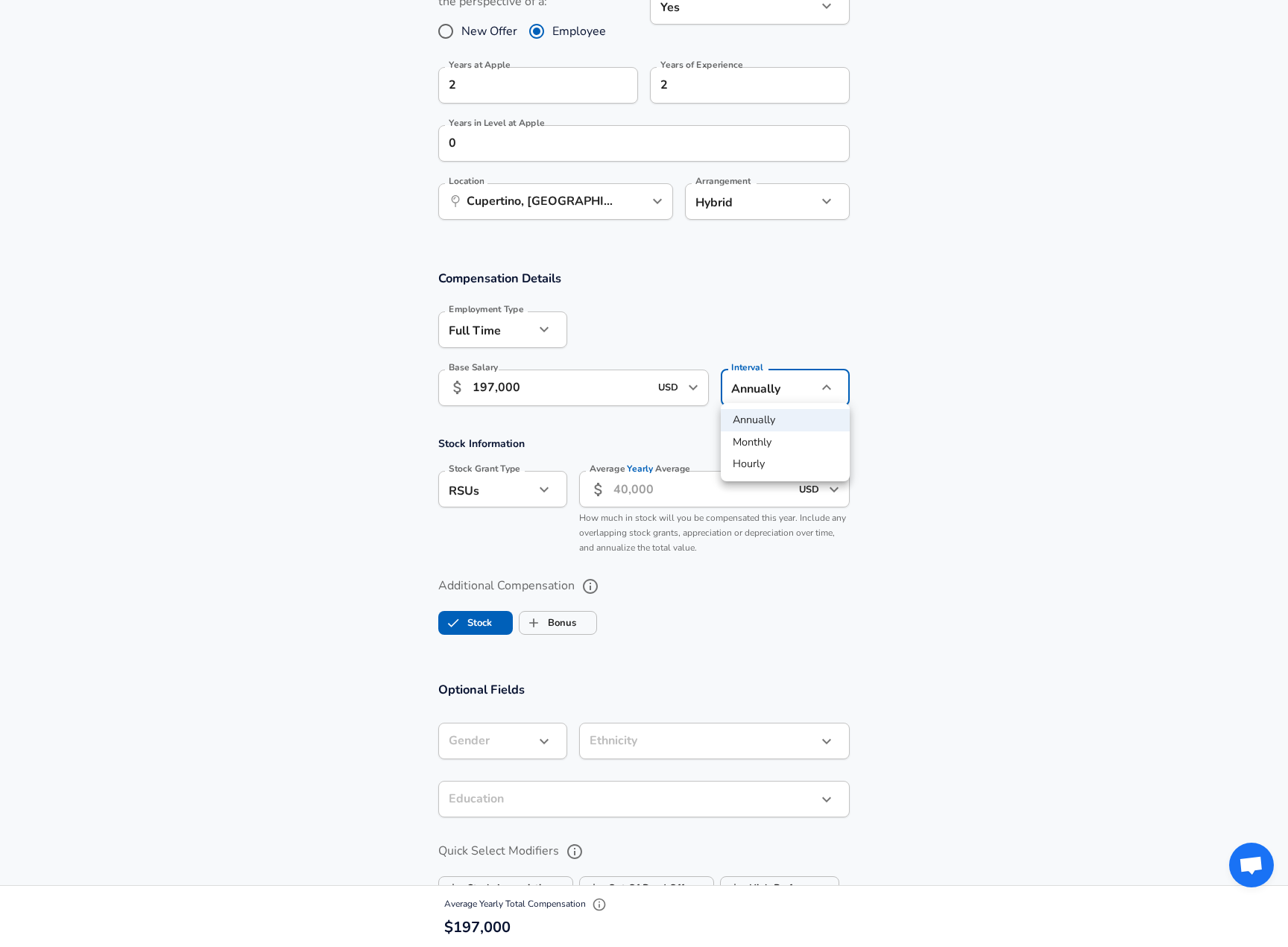
click at [917, 388] on div at bounding box center [644, 474] width 1288 height 947
click at [650, 485] on input "Average Yearly Average" at bounding box center [701, 489] width 177 height 36
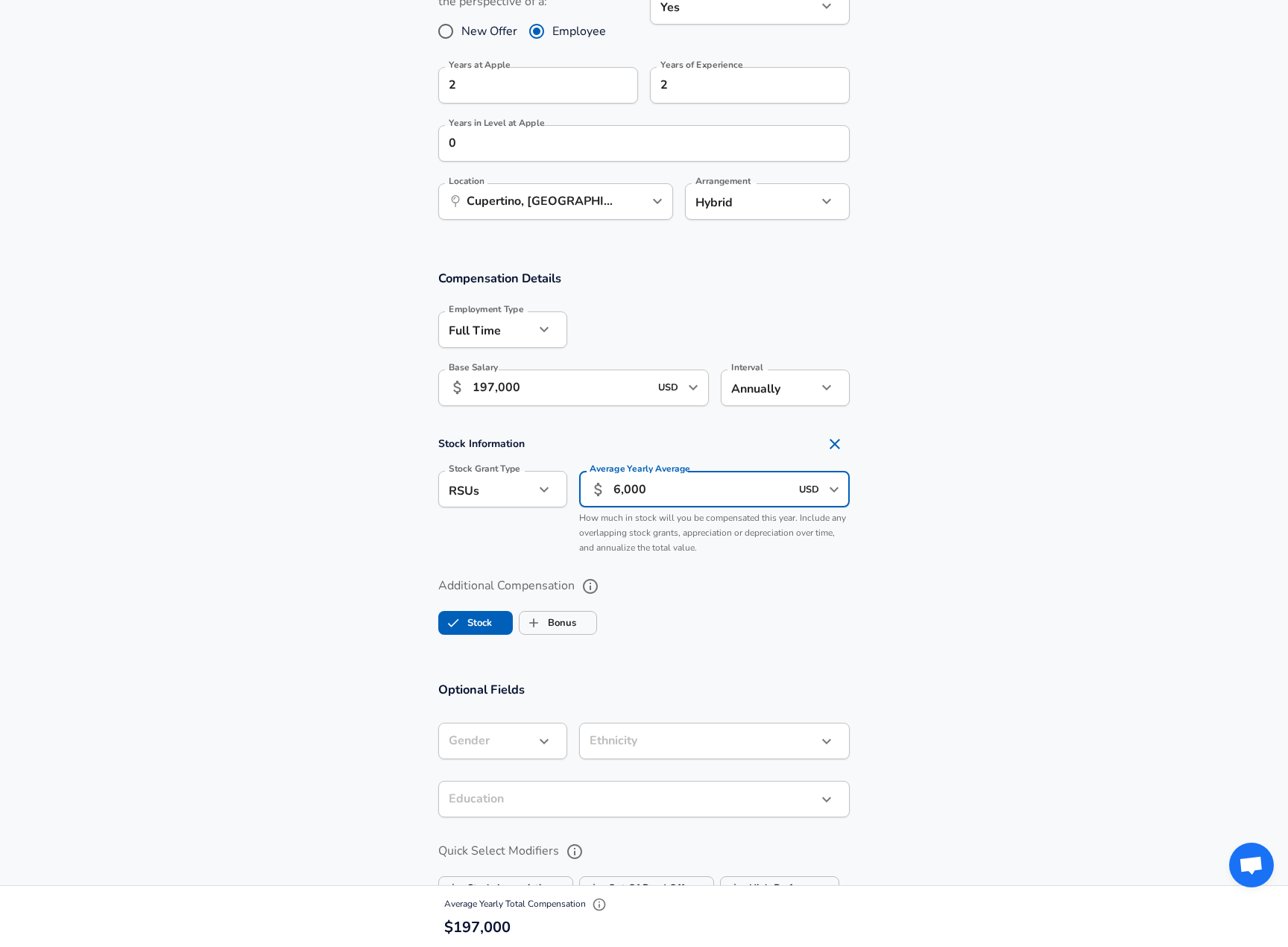
type input "60,000"
drag, startPoint x: 708, startPoint y: 494, endPoint x: 620, endPoint y: 495, distance: 88.0
click at [621, 494] on input "60,000" at bounding box center [701, 489] width 177 height 36
click at [655, 491] on input "60,000" at bounding box center [701, 489] width 177 height 36
drag, startPoint x: 686, startPoint y: 491, endPoint x: 579, endPoint y: 482, distance: 107.4
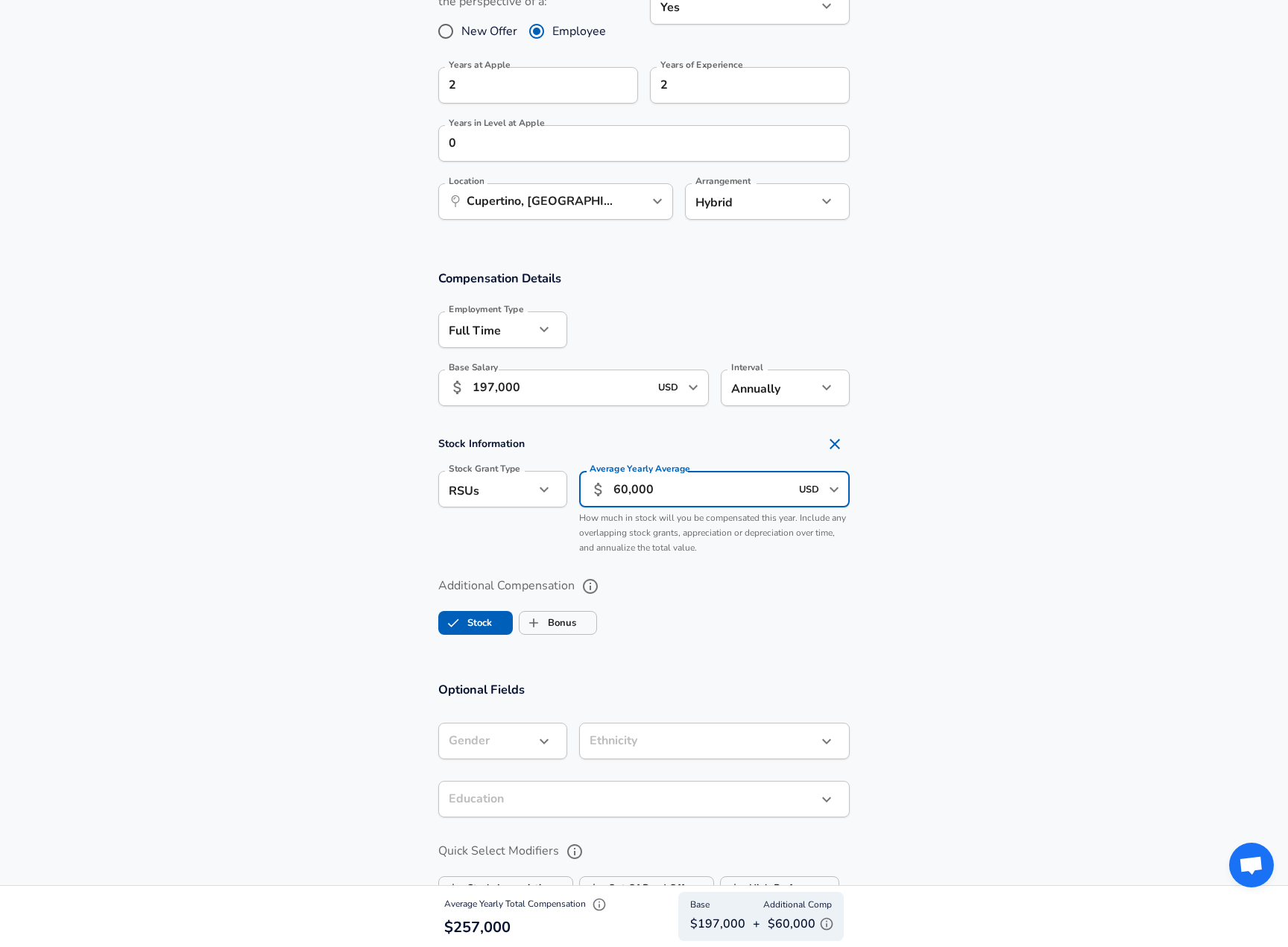
click at [579, 482] on div "​ 60,000 USD ​ Average Yearly Average" at bounding box center [714, 489] width 270 height 36
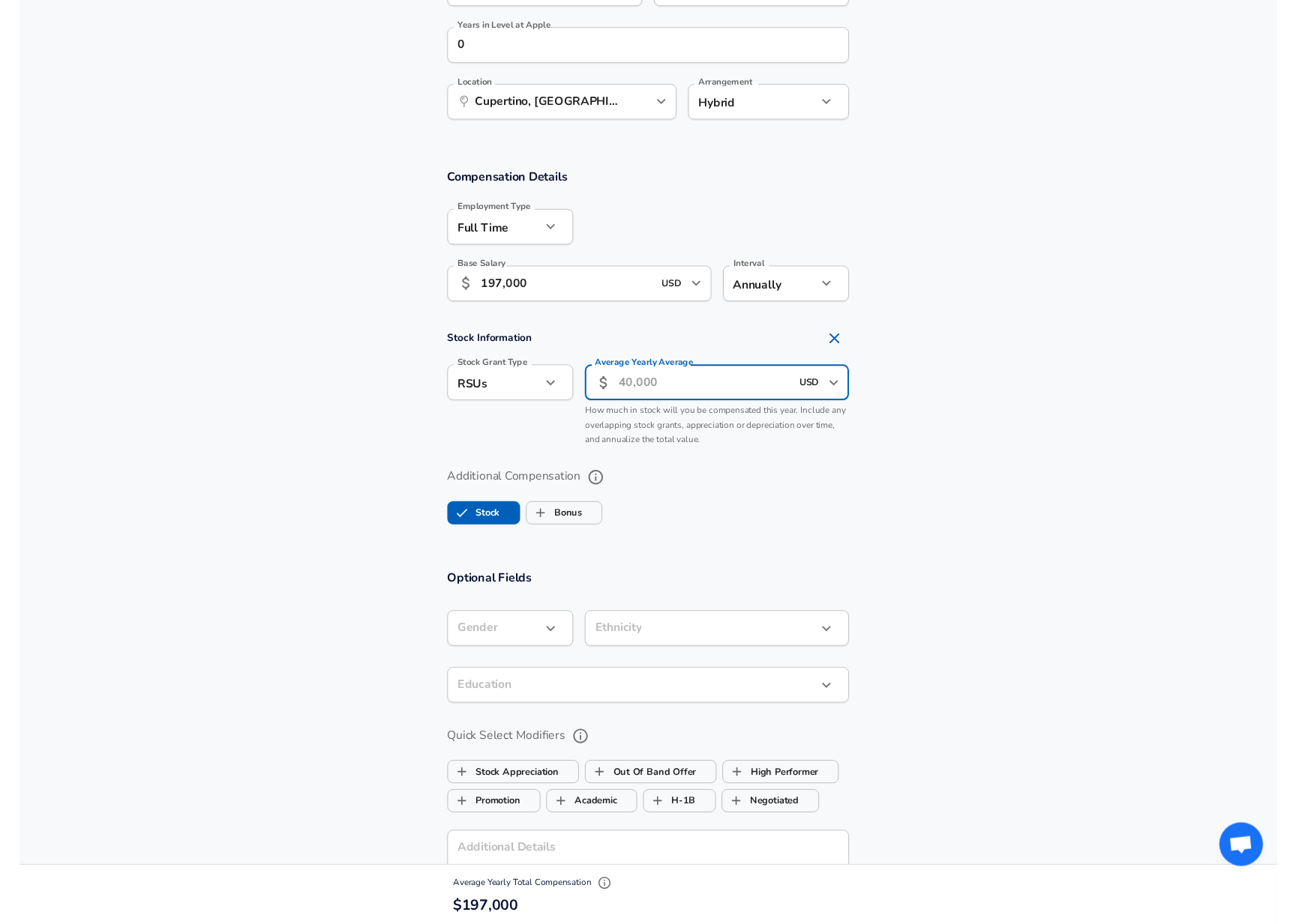
scroll to position [908, 0]
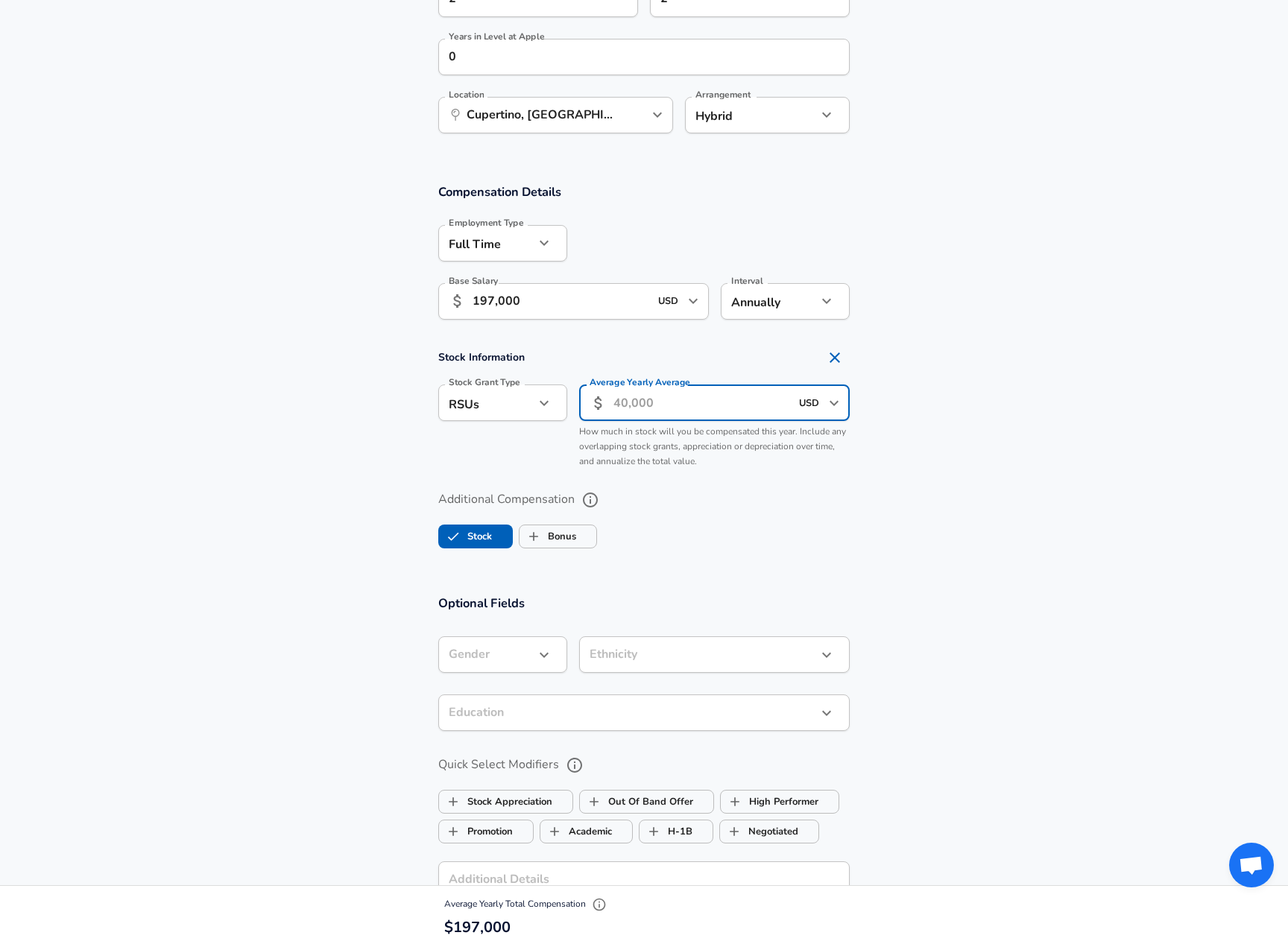
click at [685, 393] on input "Average Yearly Average" at bounding box center [701, 402] width 177 height 36
click at [648, 451] on span "How much in stock will you be compensated this year. Include any overlapping st…" at bounding box center [712, 446] width 267 height 42
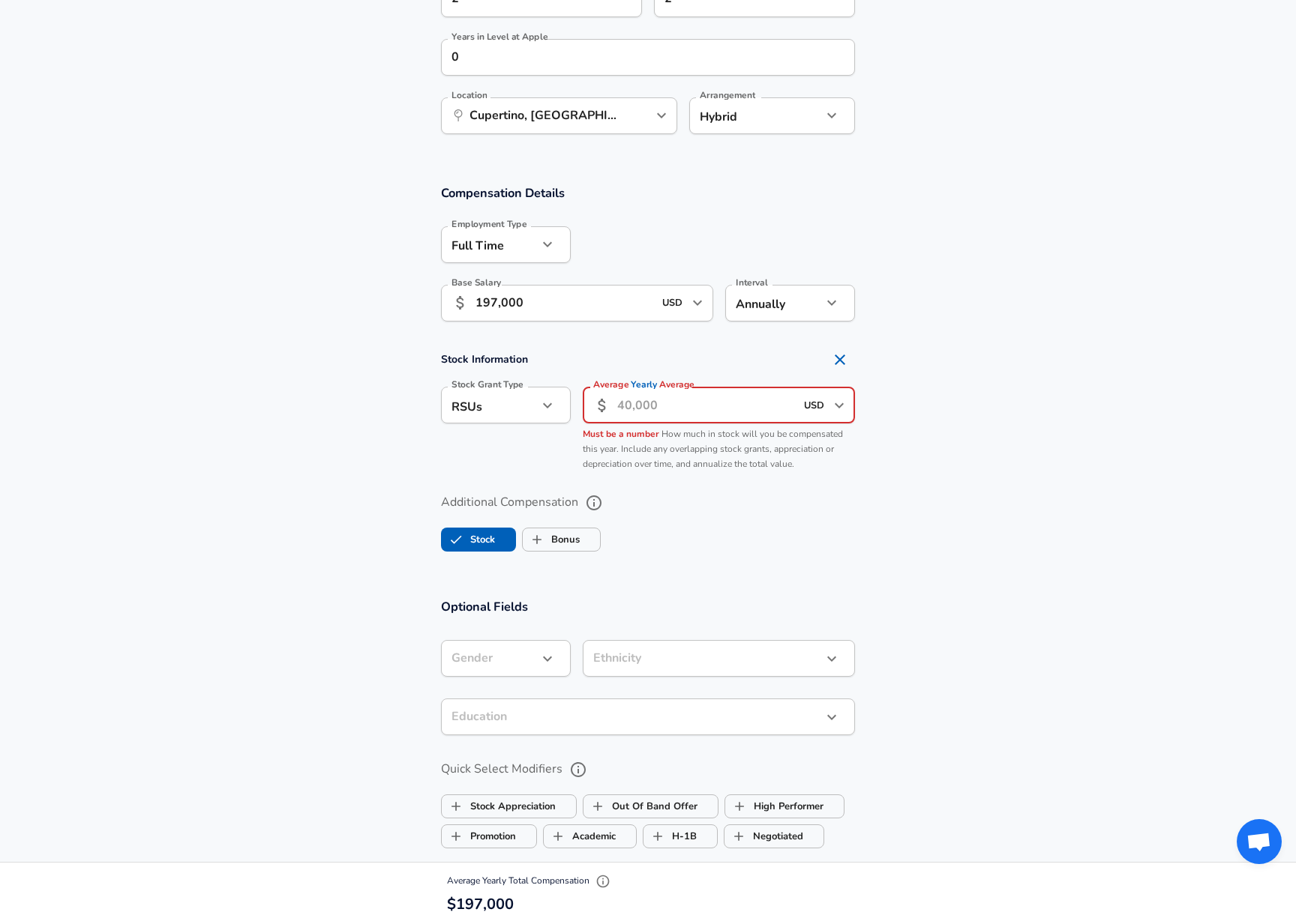
click at [775, 394] on input "Average Yearly Average" at bounding box center [706, 404] width 178 height 36
type input "102,000"
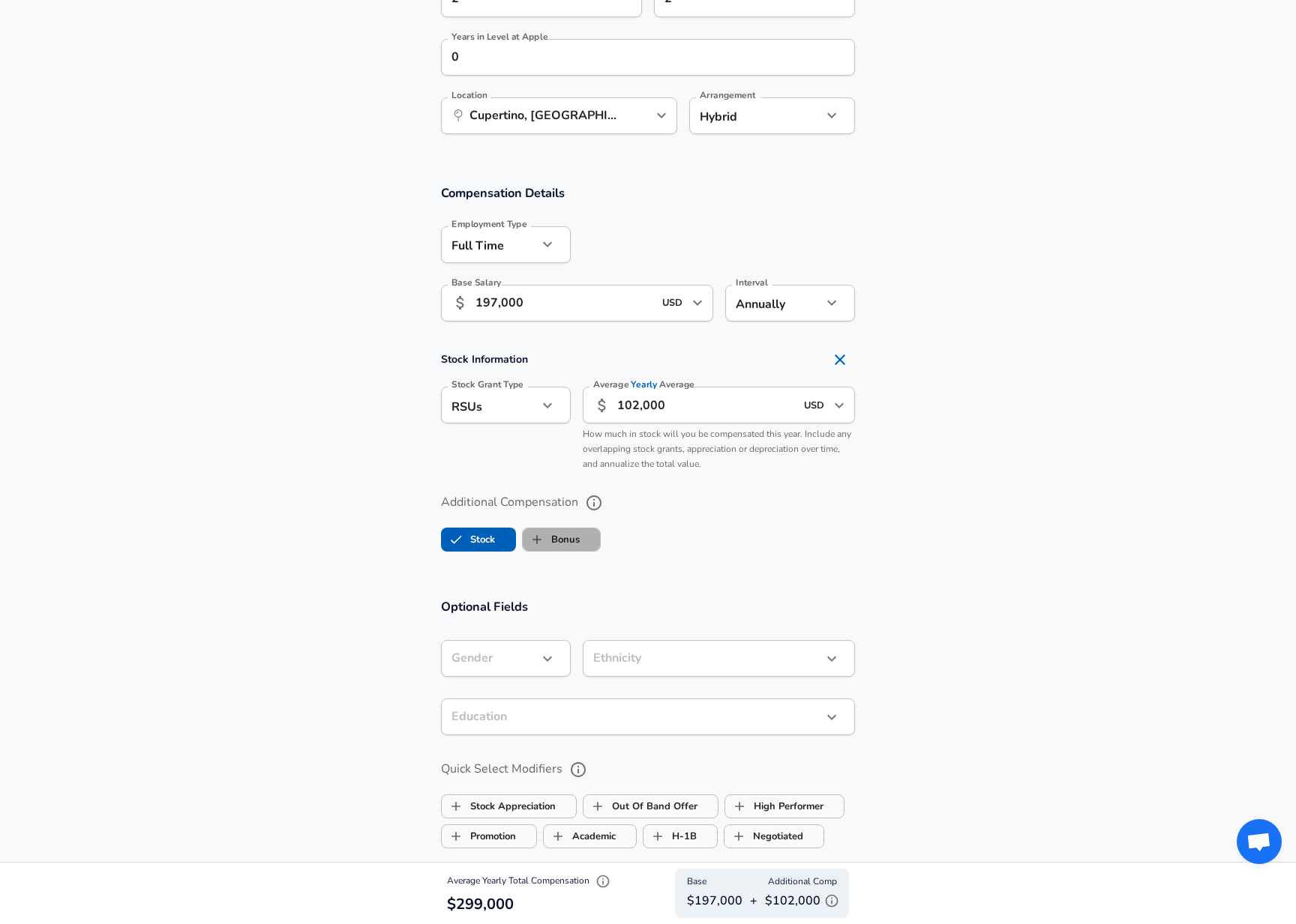
click at [588, 528] on span "Bonus" at bounding box center [561, 539] width 77 height 28
checkbox input "true"
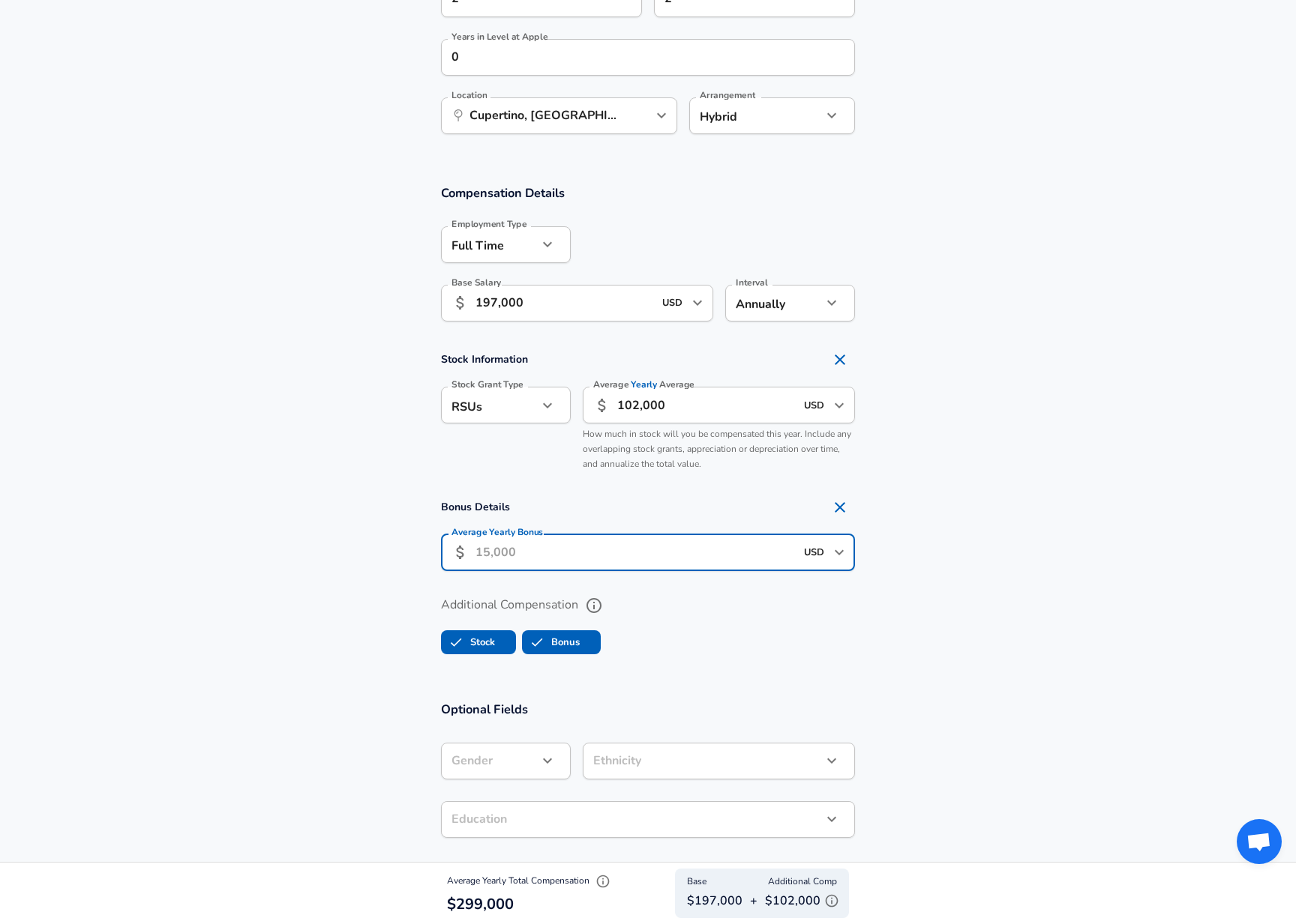
click at [548, 536] on input "Average Yearly Bonus" at bounding box center [635, 552] width 319 height 36
type input "25,000"
click at [1012, 555] on section "Bonus Details Average Yearly Bonus ​ 25,000 USD ​ Average Yearly Bonus" at bounding box center [648, 537] width 1296 height 89
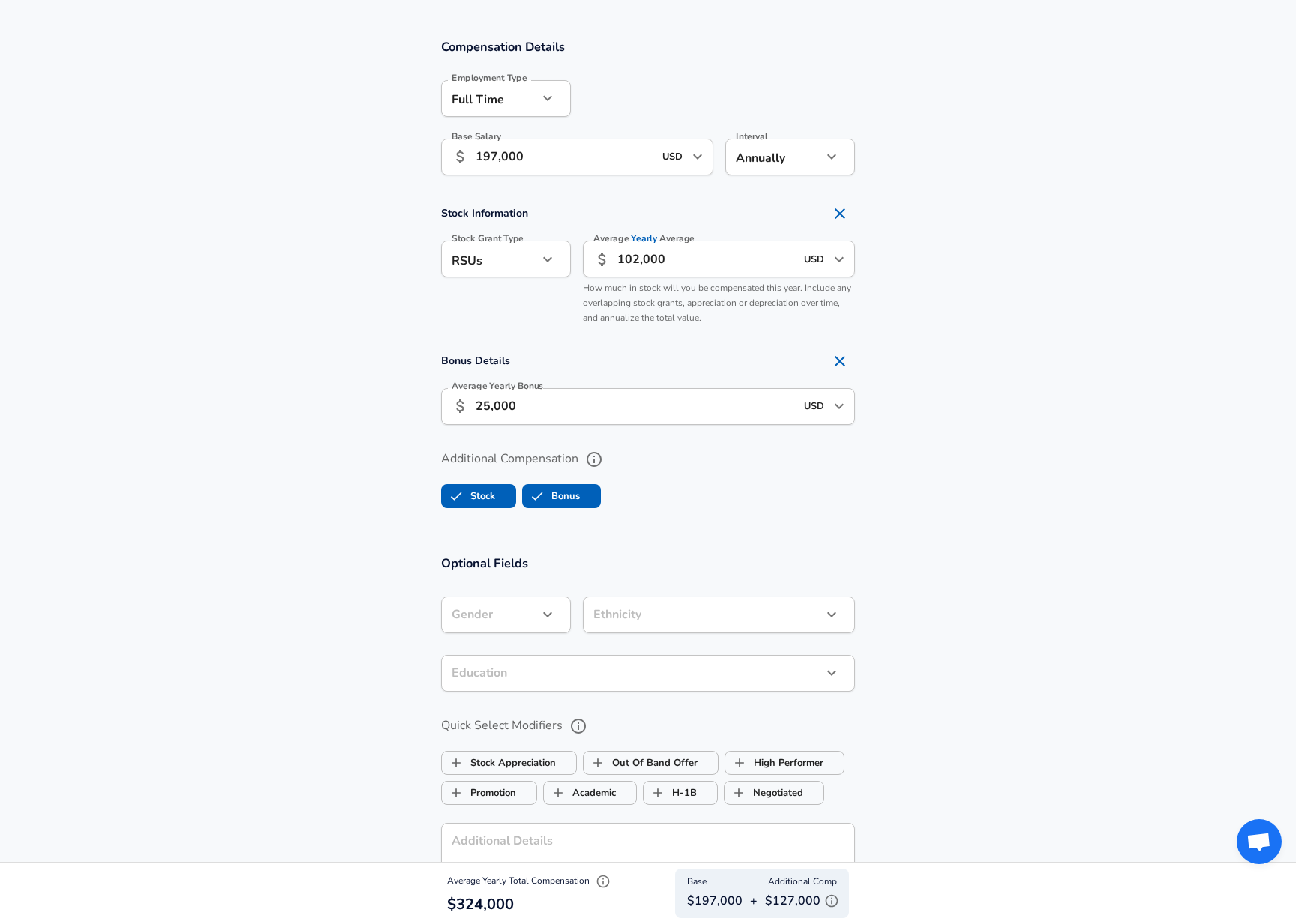
scroll to position [1056, 0]
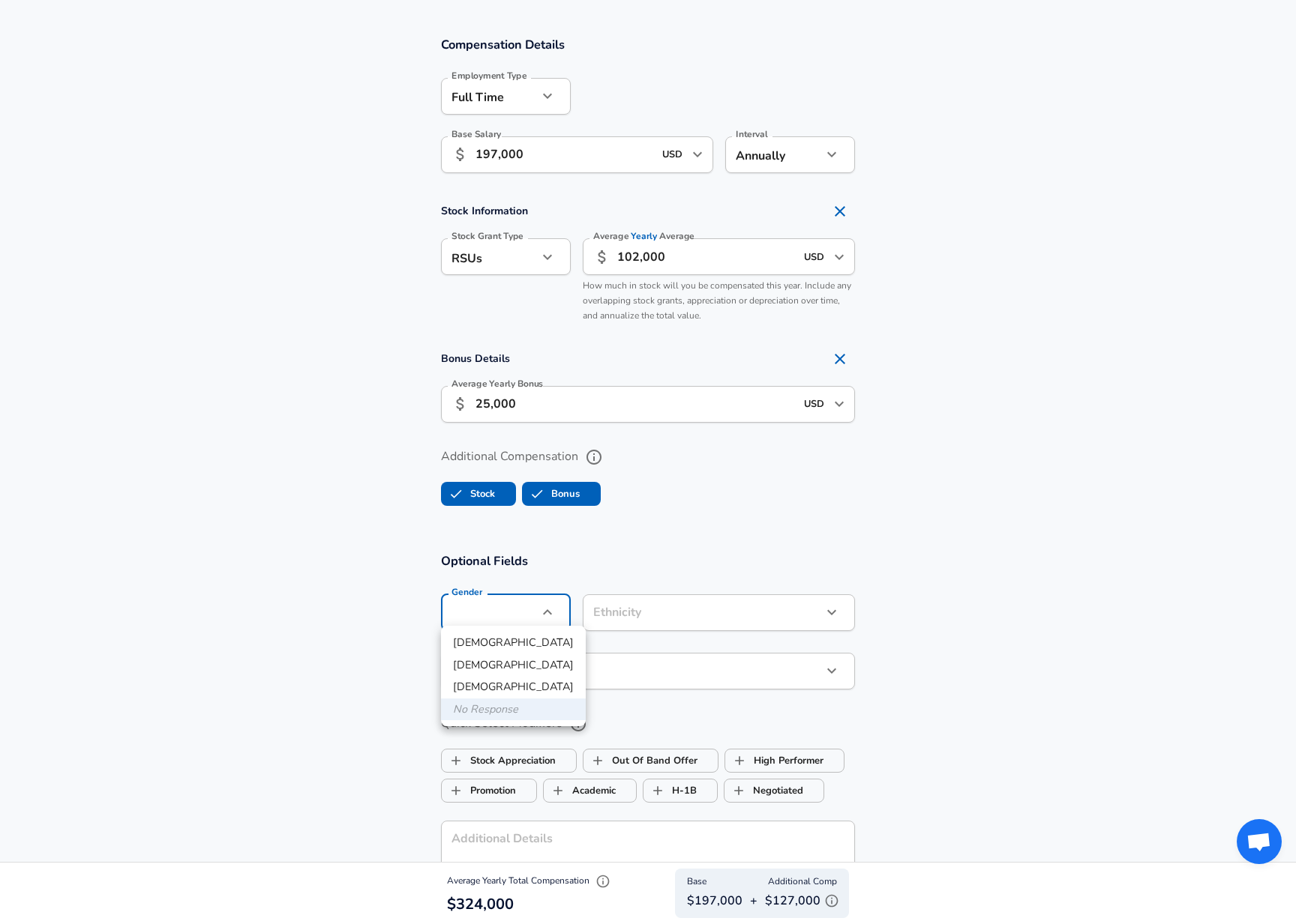
click at [495, 658] on li "[DEMOGRAPHIC_DATA]" at bounding box center [513, 665] width 145 height 22
type input "[DEMOGRAPHIC_DATA]"
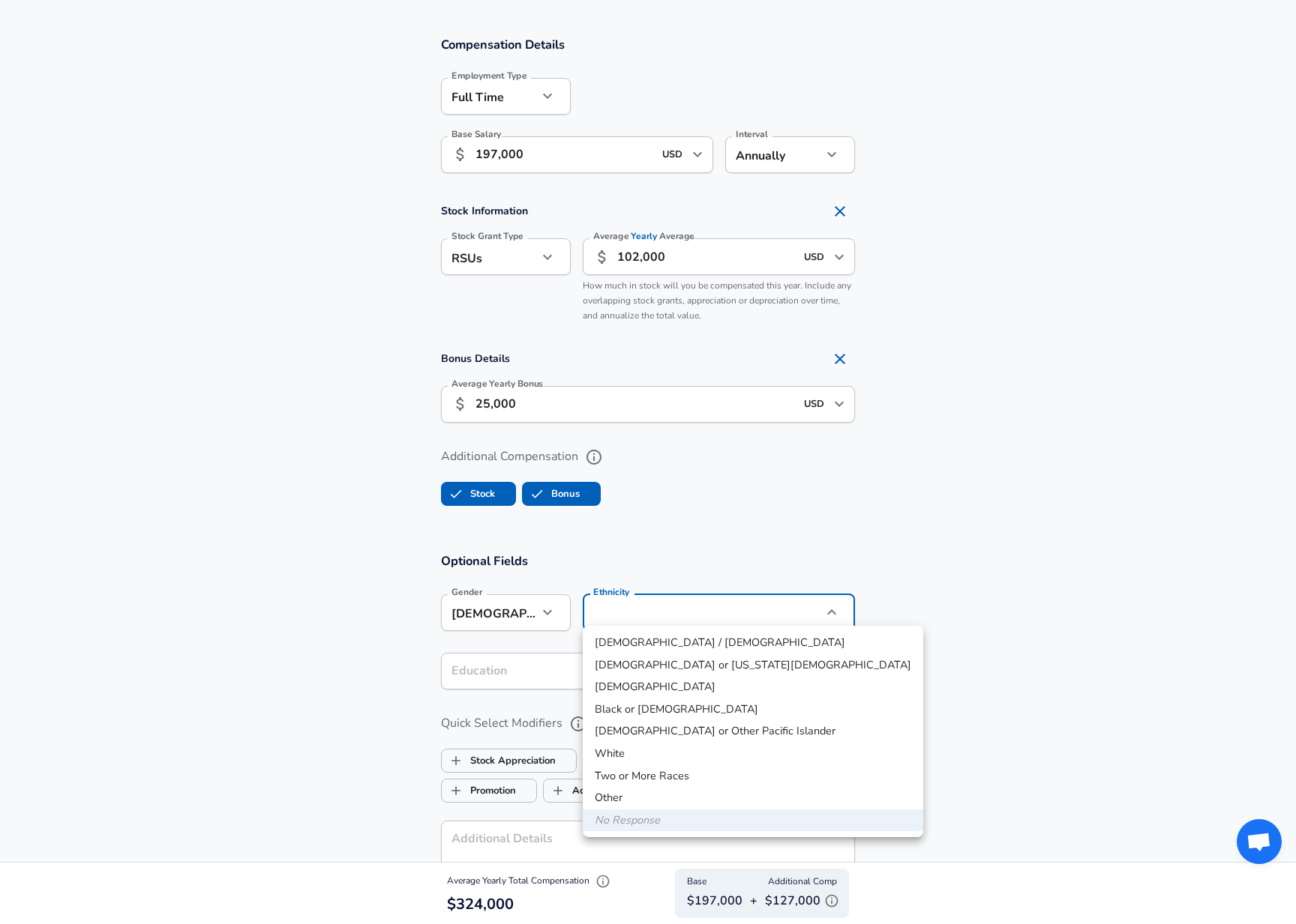
click at [707, 688] on li "[DEMOGRAPHIC_DATA]" at bounding box center [752, 687] width 340 height 22
type input "[DEMOGRAPHIC_DATA]"
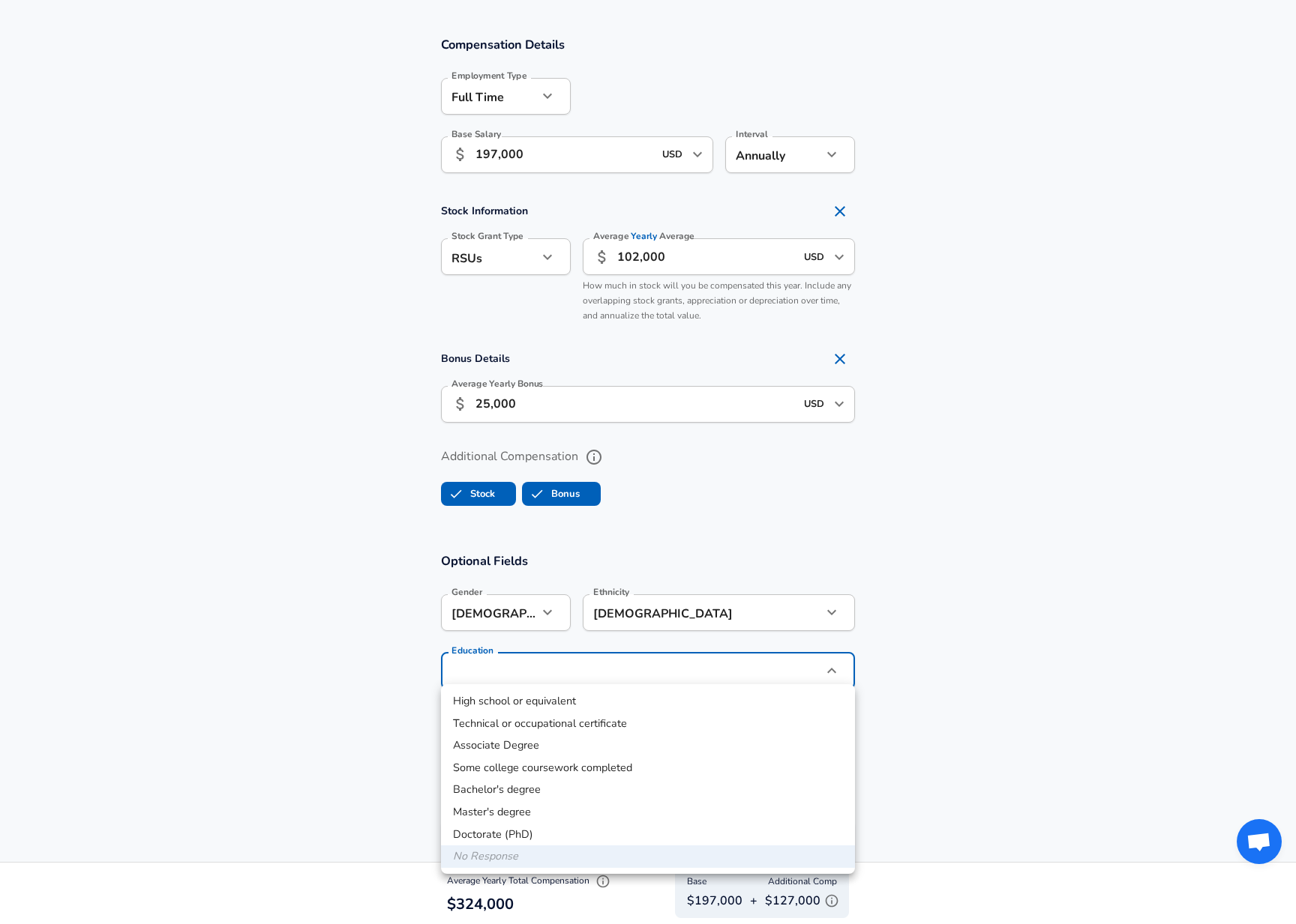
click at [607, 824] on li "Doctorate (PhD)" at bounding box center [648, 834] width 414 height 22
type input "Doctorate (PhD)"
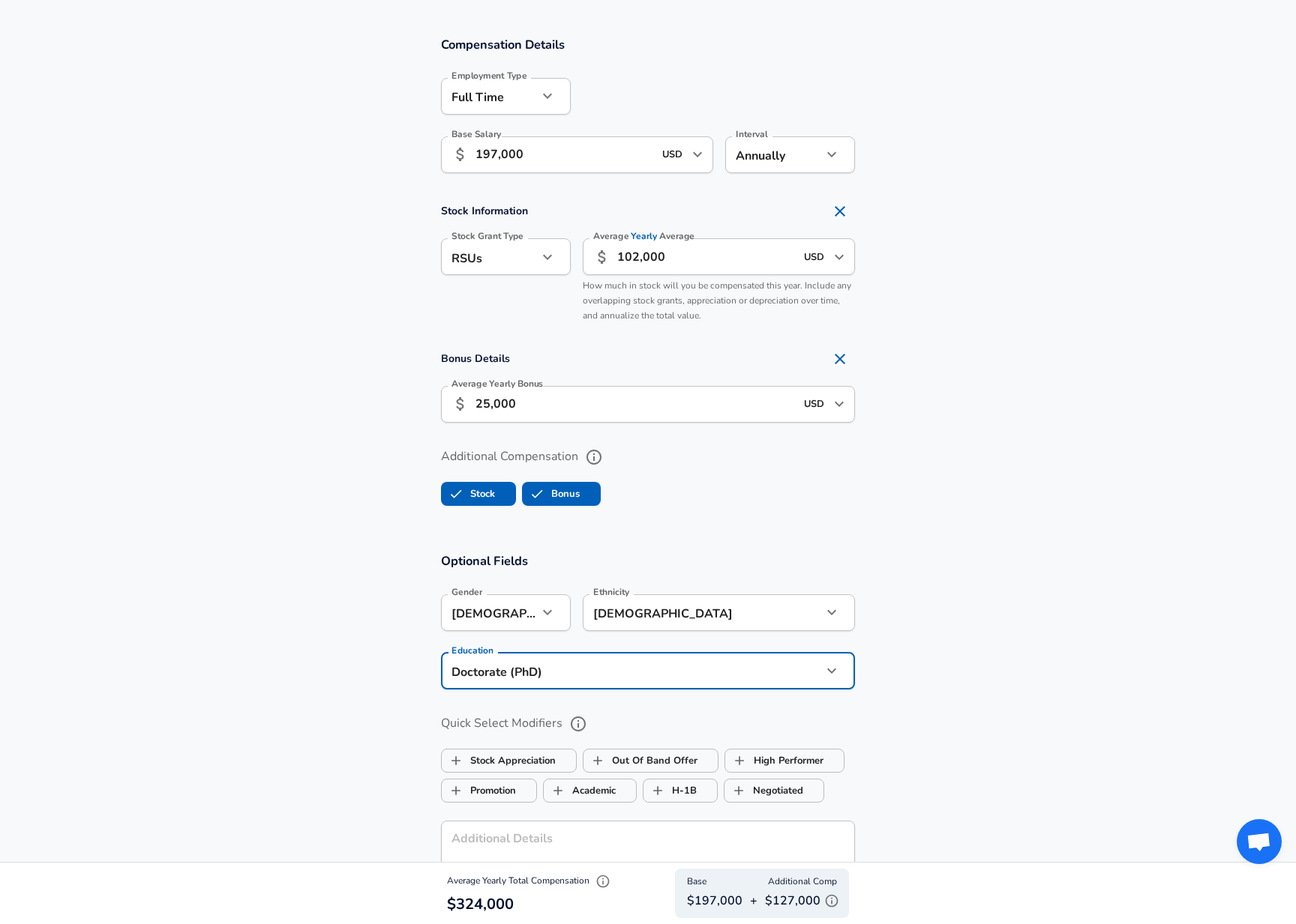
click at [386, 750] on section "Optional Fields Gender [DEMOGRAPHIC_DATA] [DEMOGRAPHIC_DATA] Gender Ethnicity […" at bounding box center [648, 781] width 1296 height 491
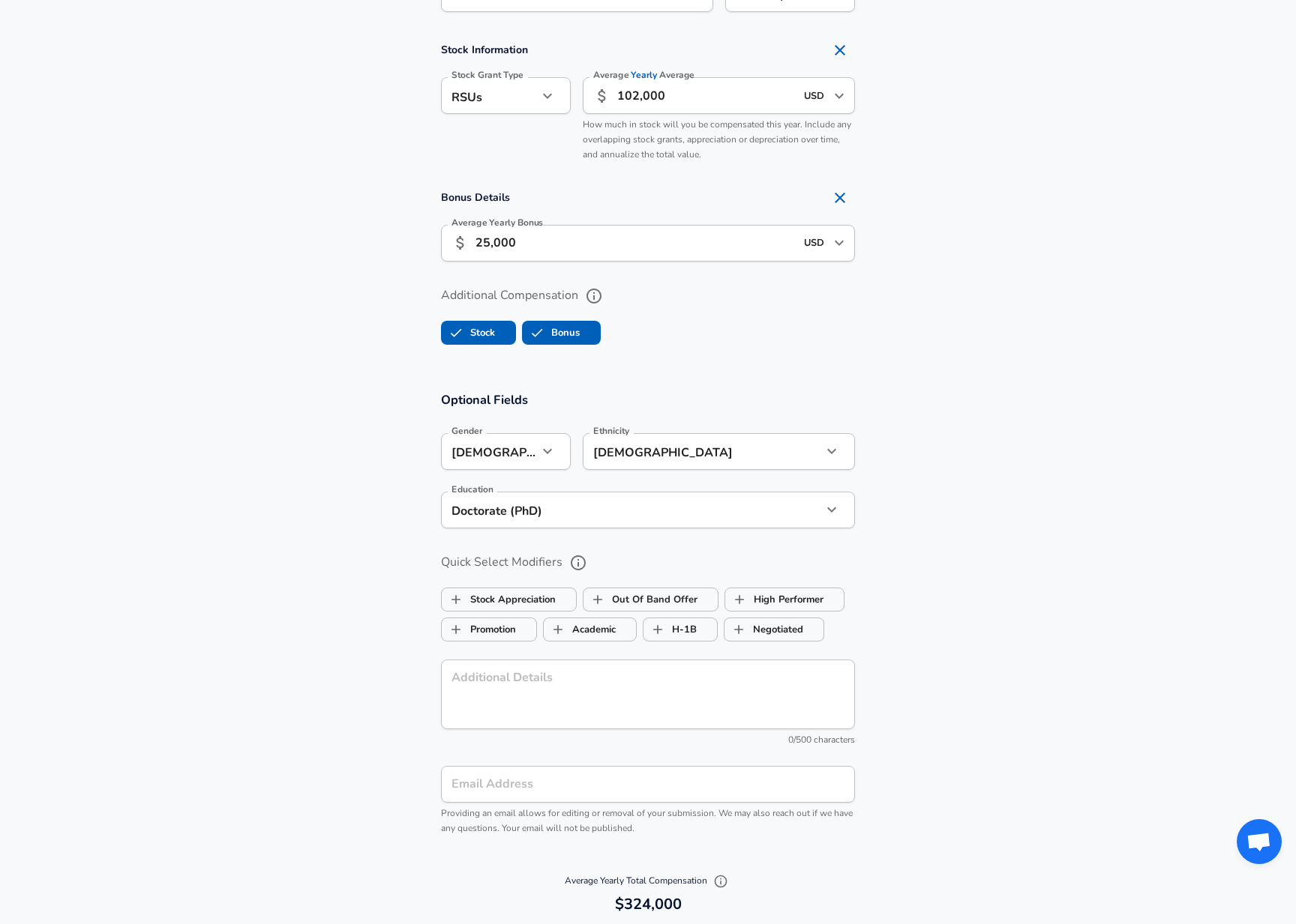
scroll to position [1241, 0]
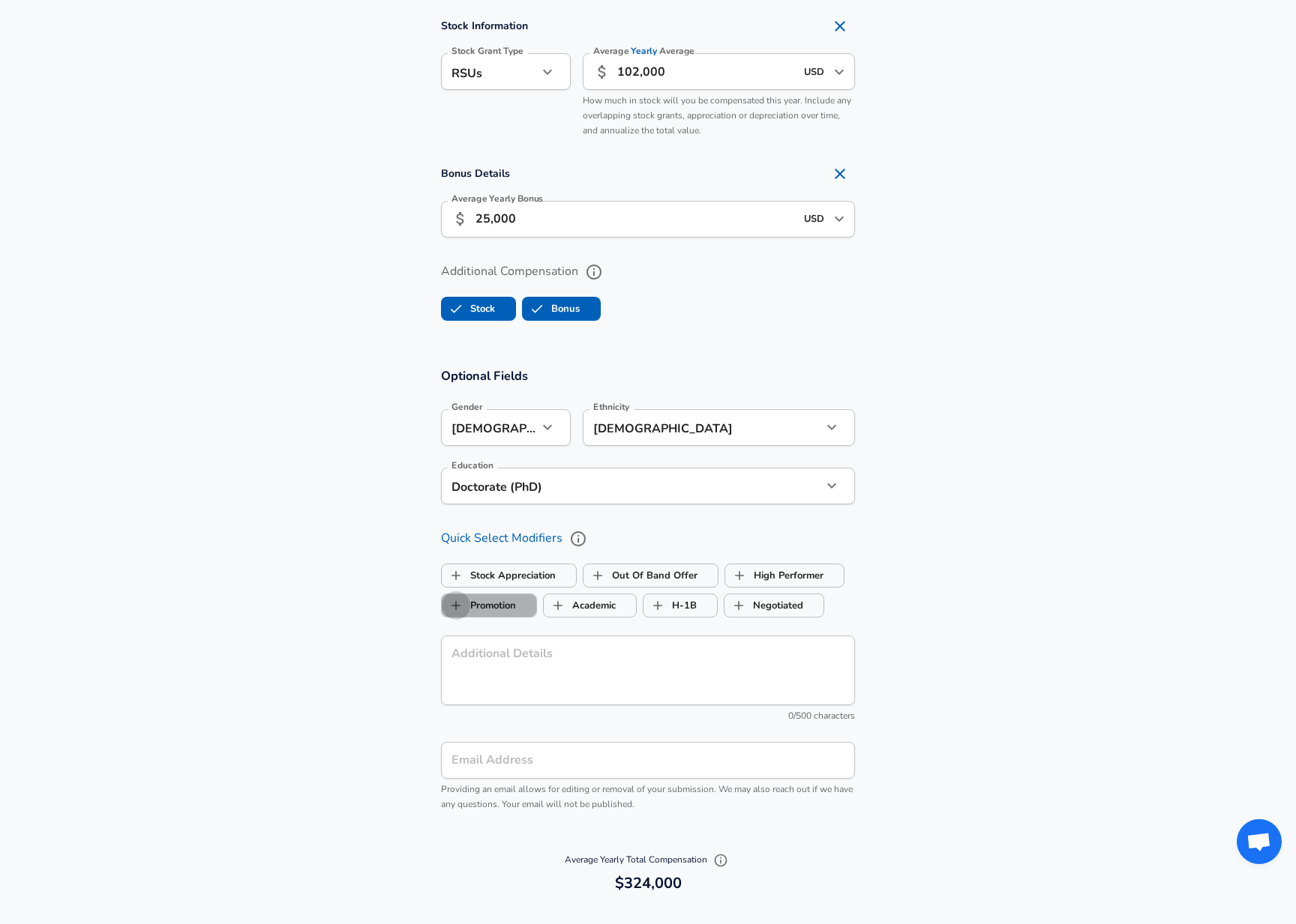
click at [456, 598] on input "Promotion" at bounding box center [456, 606] width 28 height 28
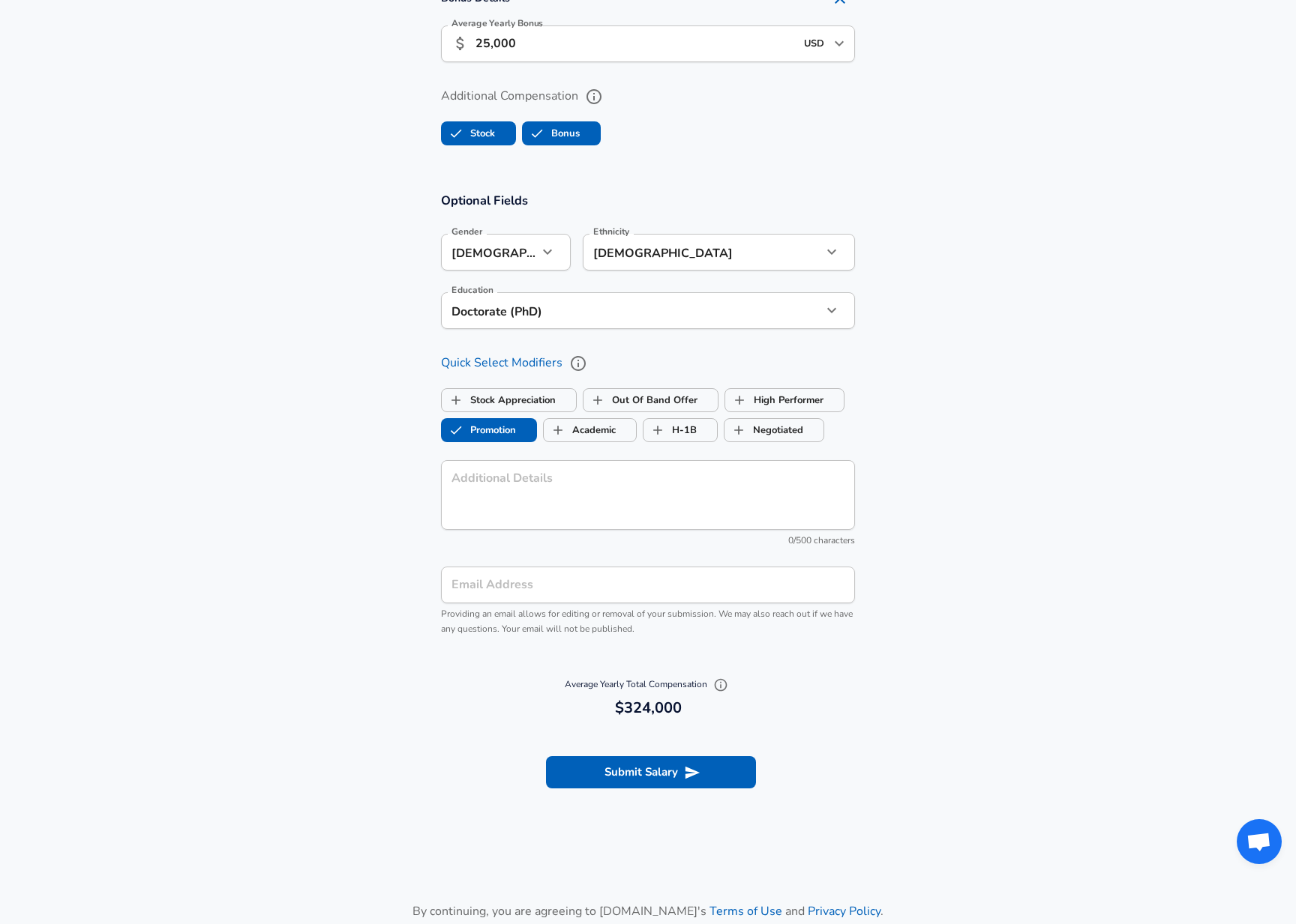
scroll to position [1419, 0]
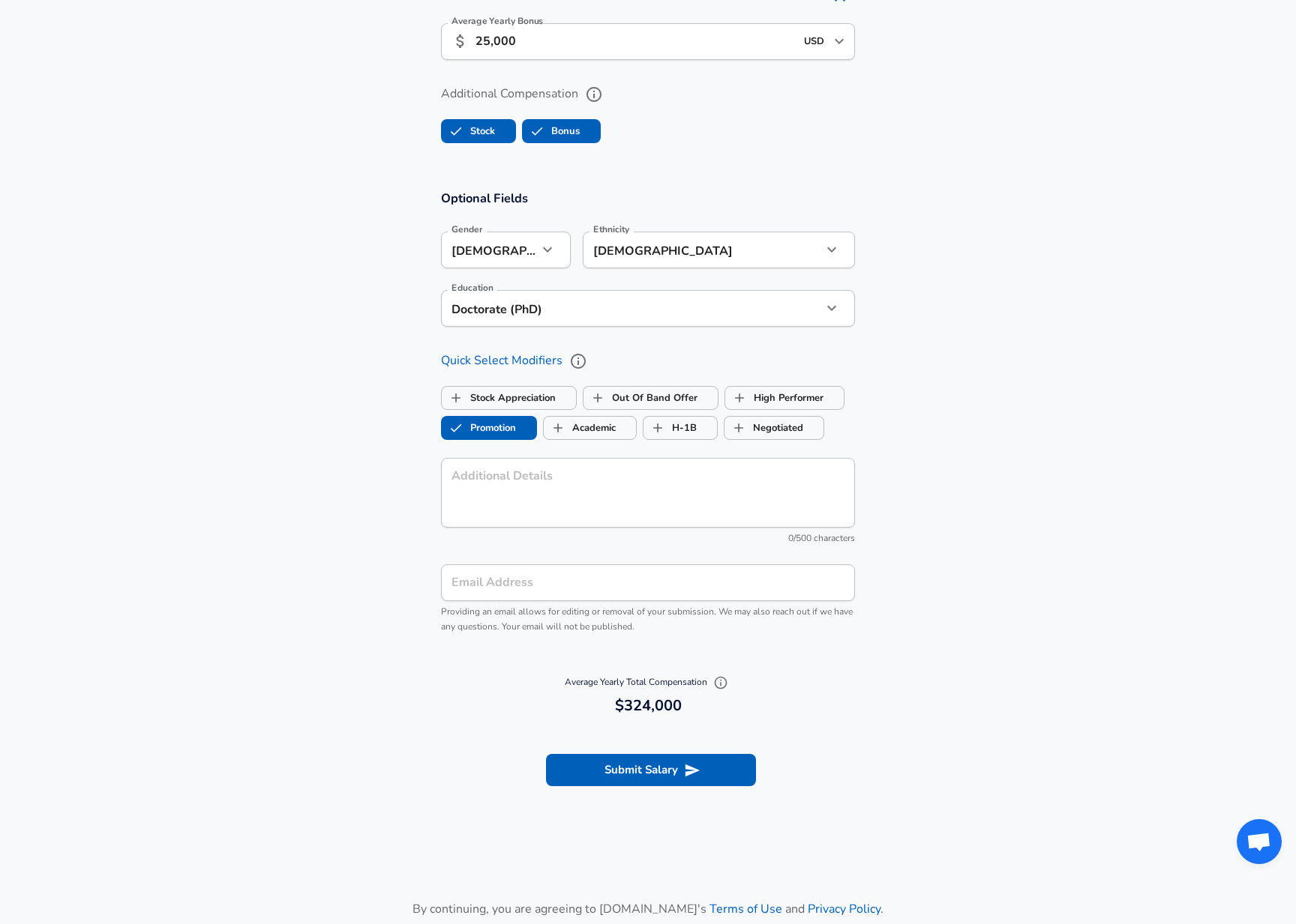
checkbox input "true"
click at [524, 716] on div "Average Yearly Total Compensation 324,000 $324,000" at bounding box center [648, 694] width 414 height 61
click at [499, 718] on div "Average Yearly Total Compensation 324,000 $324,000" at bounding box center [648, 694] width 414 height 61
click at [620, 759] on button "Submit Salary" at bounding box center [651, 769] width 210 height 31
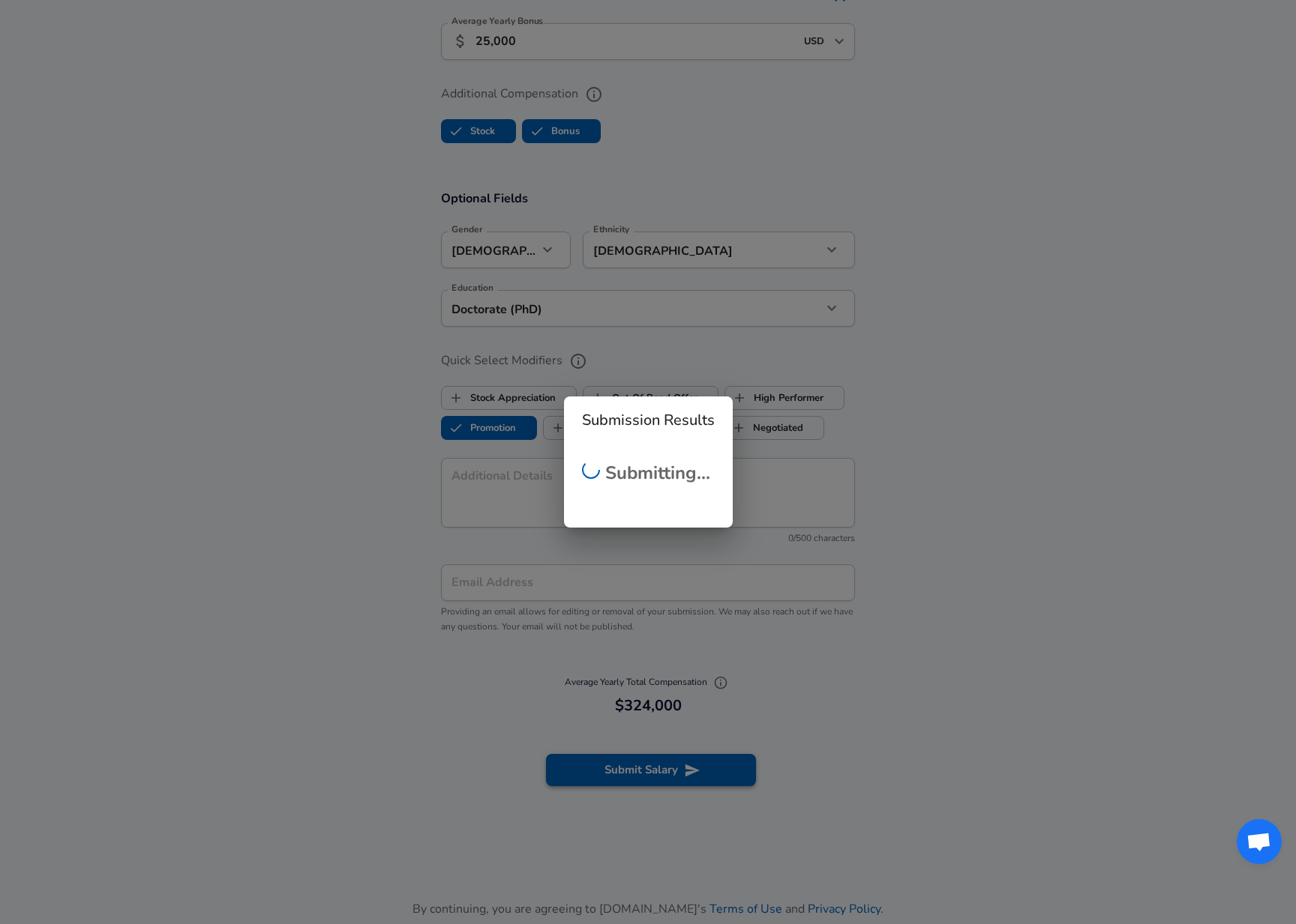
checkbox input "false"
